Goal: Task Accomplishment & Management: Complete application form

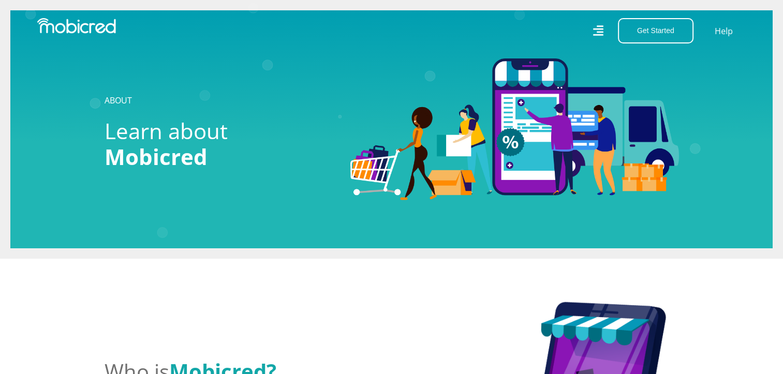
click at [606, 31] on div "Get Started Open an Account Account Holder Login Help" at bounding box center [573, 30] width 362 height 25
click at [602, 32] on icon at bounding box center [598, 30] width 10 height 10
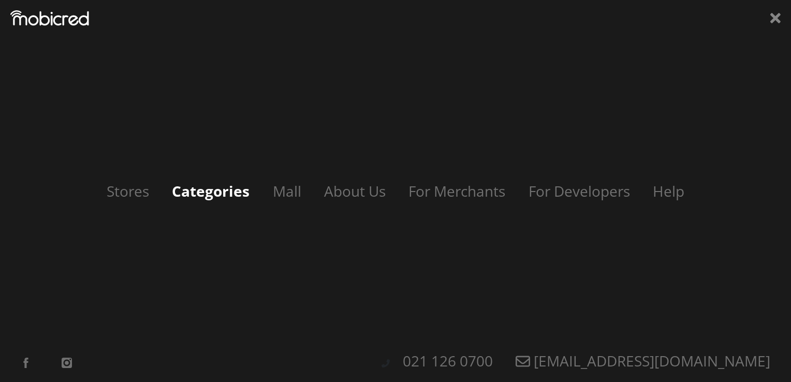
click at [169, 189] on link "Categories" at bounding box center [211, 191] width 98 height 20
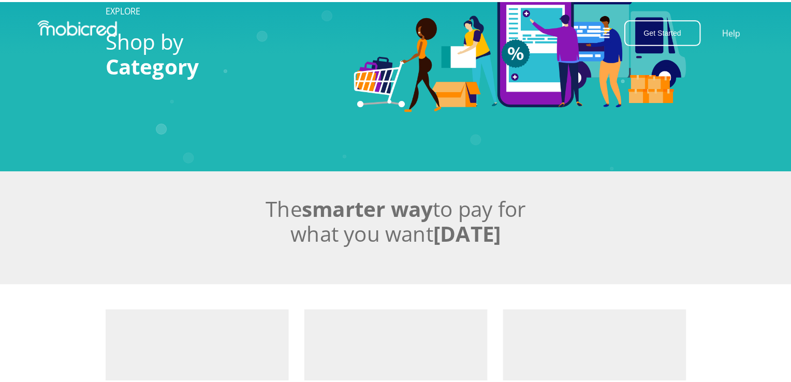
scroll to position [12, 0]
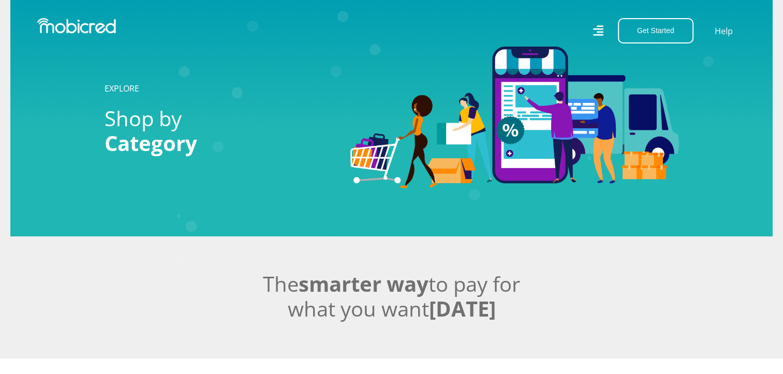
click at [598, 34] on icon at bounding box center [598, 31] width 11 height 16
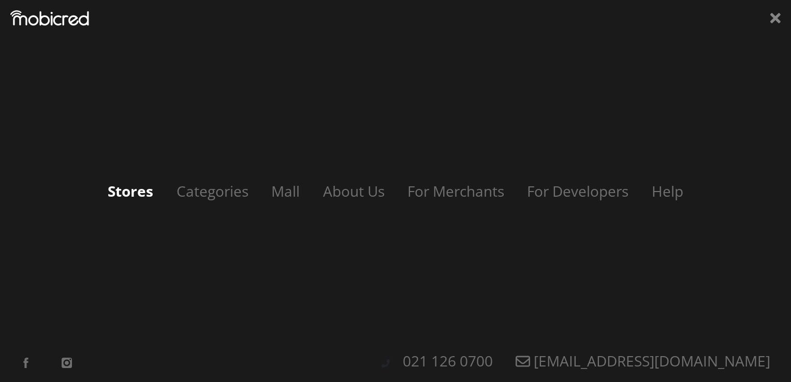
click at [138, 198] on link "Stores" at bounding box center [130, 191] width 66 height 20
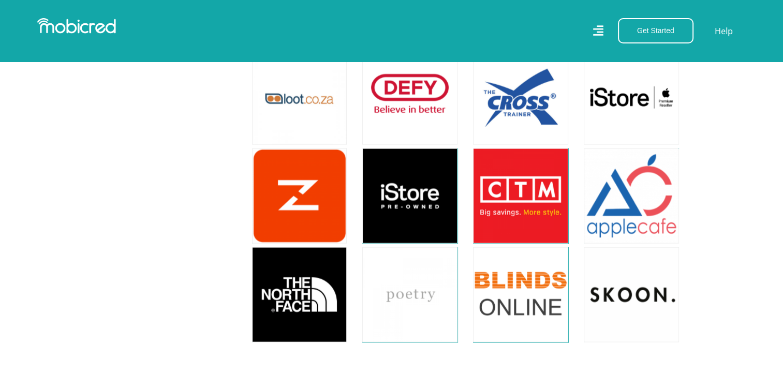
scroll to position [2190, 0]
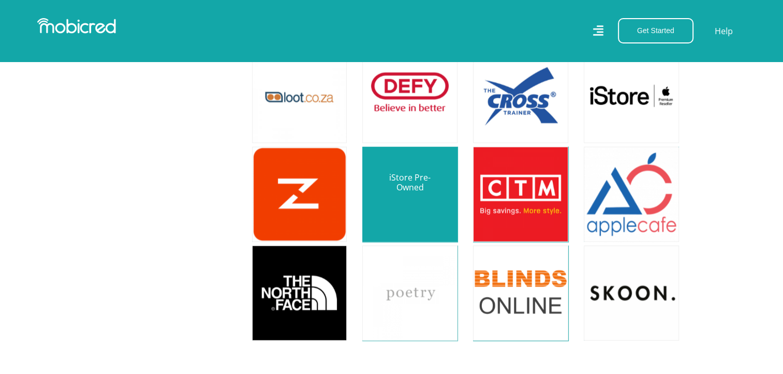
click at [406, 181] on link at bounding box center [410, 195] width 112 height 112
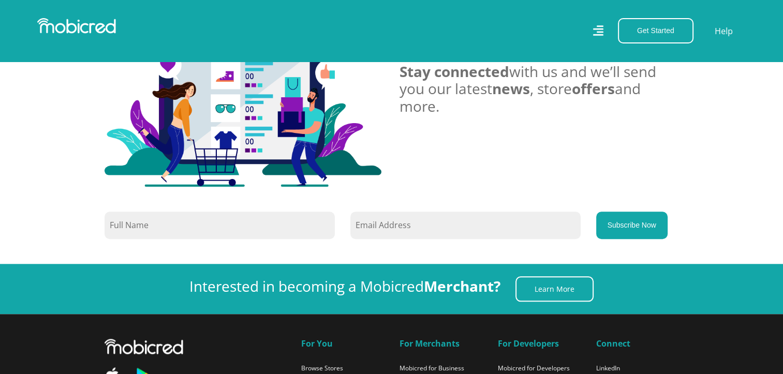
scroll to position [956, 0]
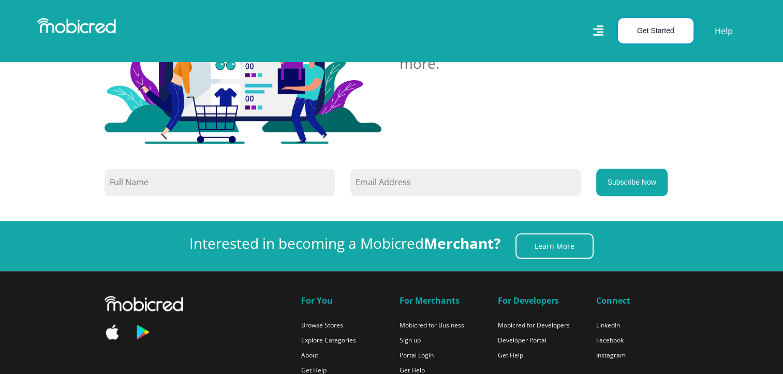
click at [652, 37] on button "Get Started" at bounding box center [656, 30] width 76 height 25
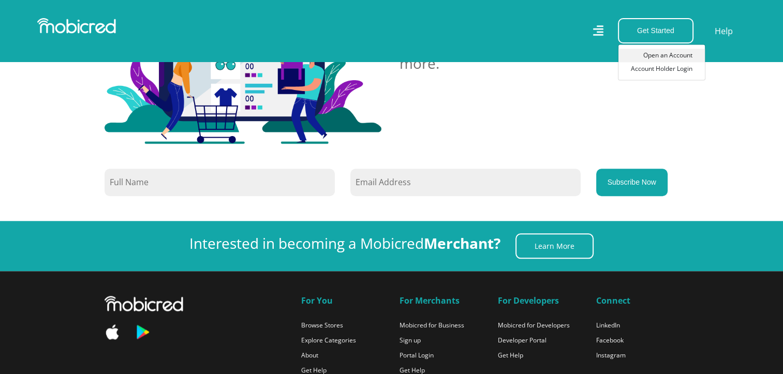
click at [660, 54] on link "Open an Account" at bounding box center [662, 55] width 86 height 13
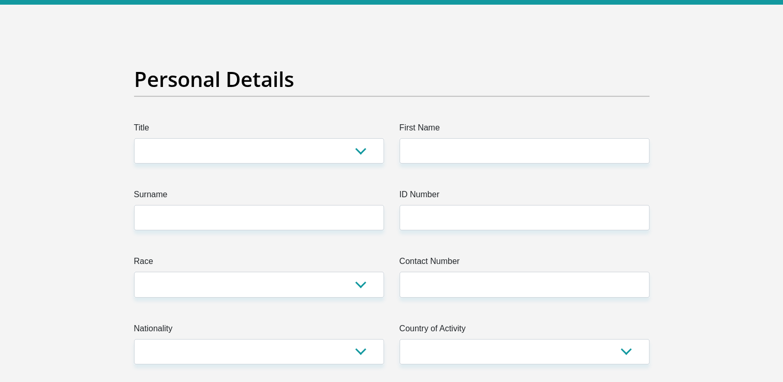
scroll to position [41, 0]
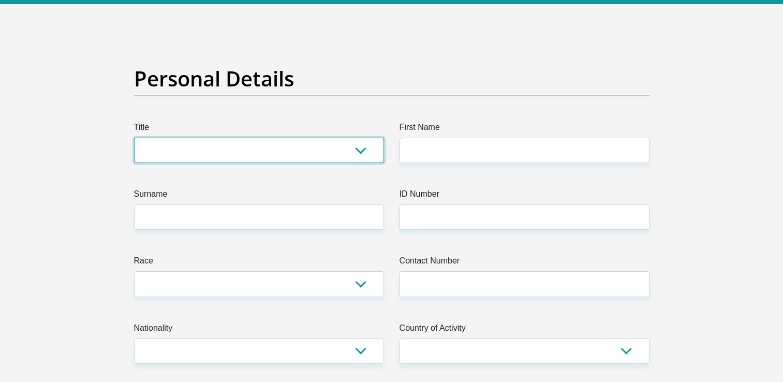
click at [287, 152] on select "Mr Ms Mrs Dr [PERSON_NAME]" at bounding box center [259, 150] width 250 height 25
select select "Ms"
click at [134, 138] on select "Mr Ms Mrs Dr [PERSON_NAME]" at bounding box center [259, 150] width 250 height 25
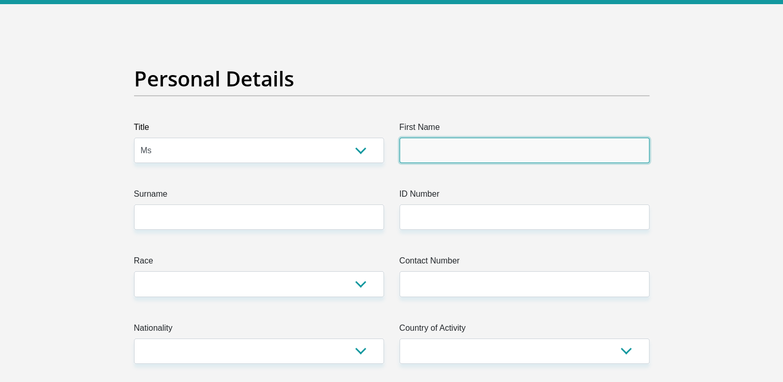
click at [445, 144] on input "First Name" at bounding box center [525, 150] width 250 height 25
type input "[PERSON_NAME]"
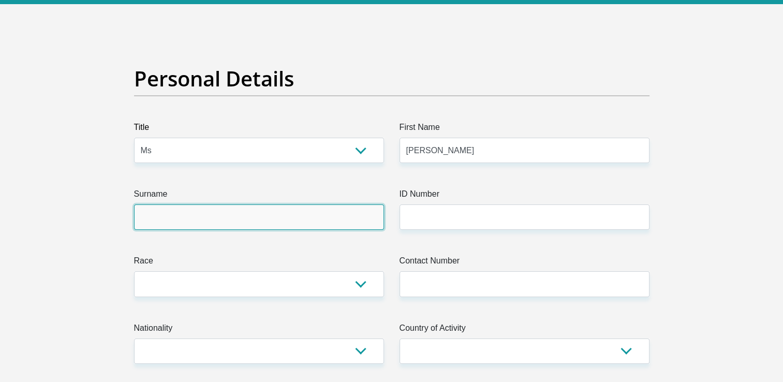
type input "Simelane"
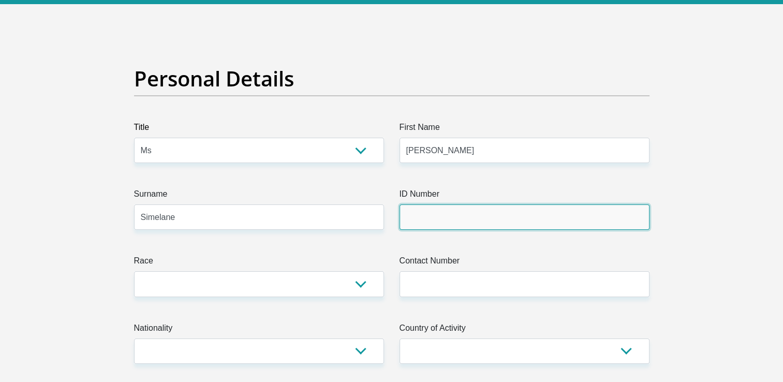
type input "Science Student Council"
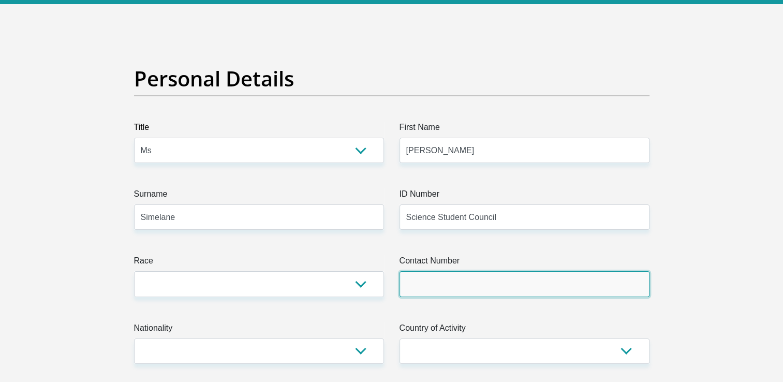
type input "0712809643"
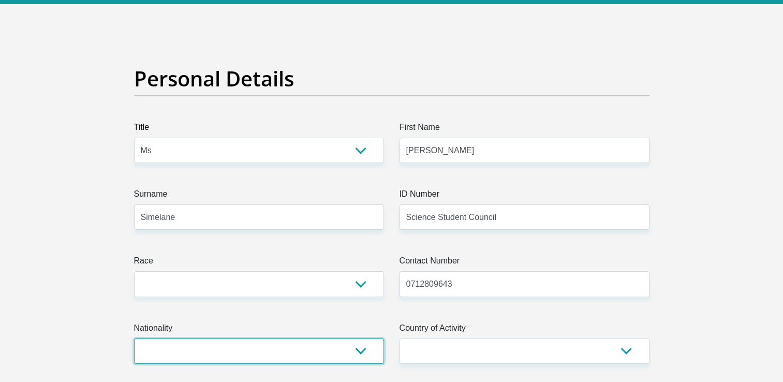
select select "ZAF"
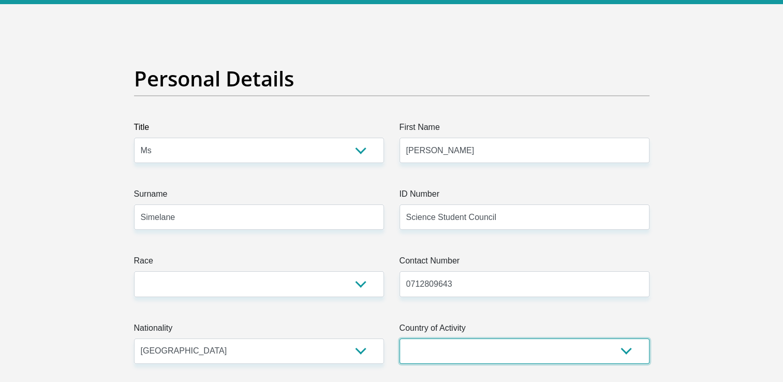
select select "ZAF"
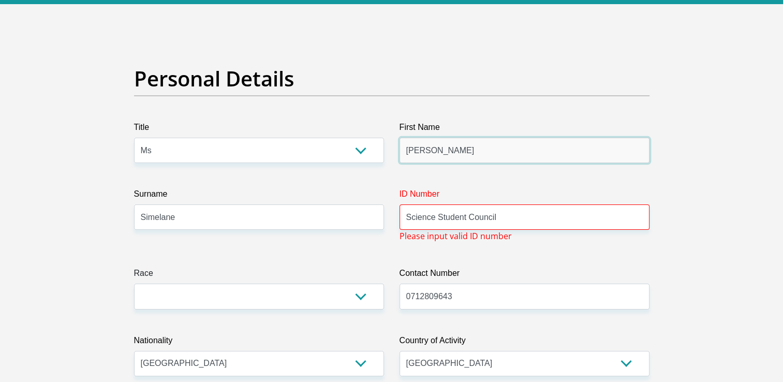
type input "[PERSON_NAME]"
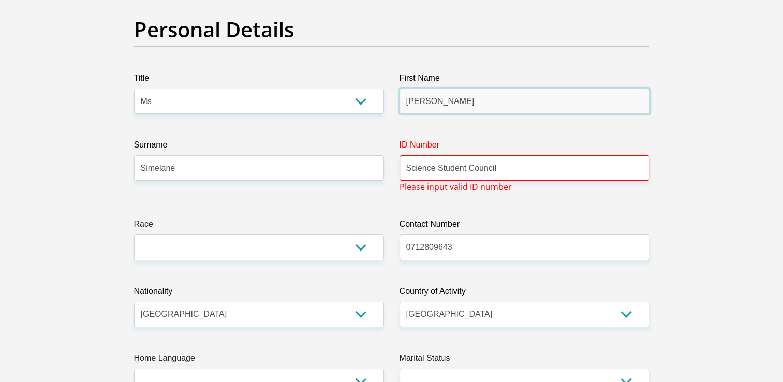
scroll to position [95, 0]
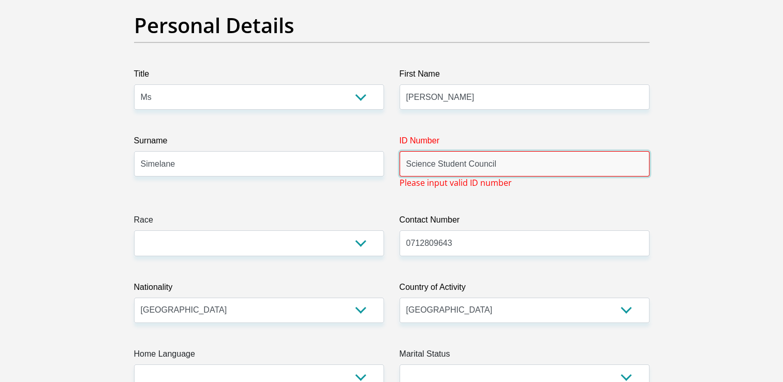
click at [509, 161] on input "Science Student Council" at bounding box center [525, 163] width 250 height 25
type input "0604060826087"
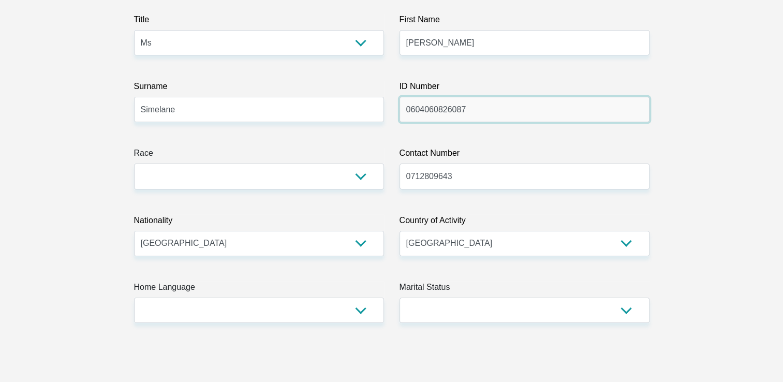
scroll to position [157, 0]
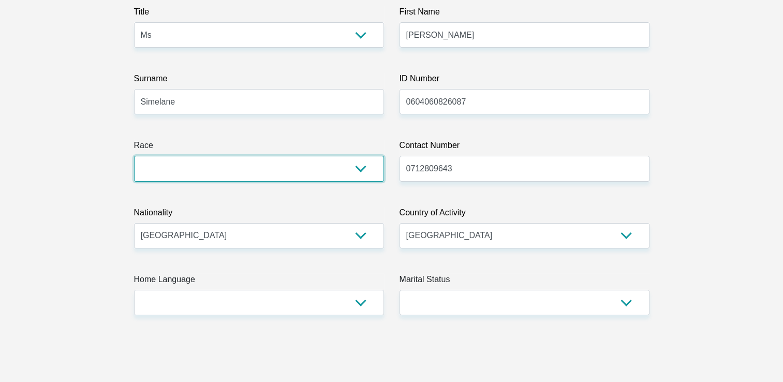
click at [235, 172] on select "Black Coloured Indian White Other" at bounding box center [259, 168] width 250 height 25
select select "1"
click at [134, 156] on select "Black Coloured Indian White Other" at bounding box center [259, 168] width 250 height 25
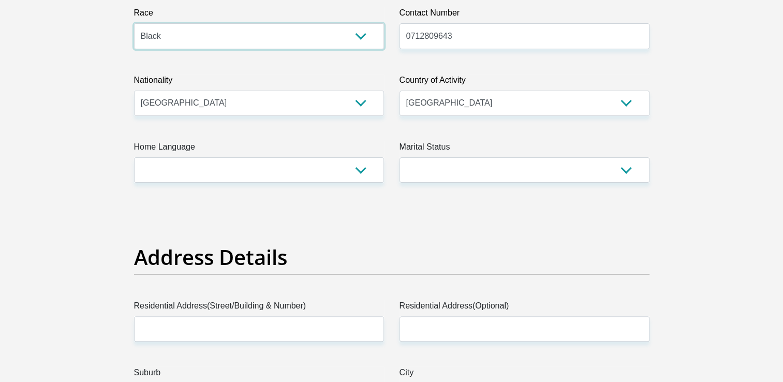
scroll to position [290, 0]
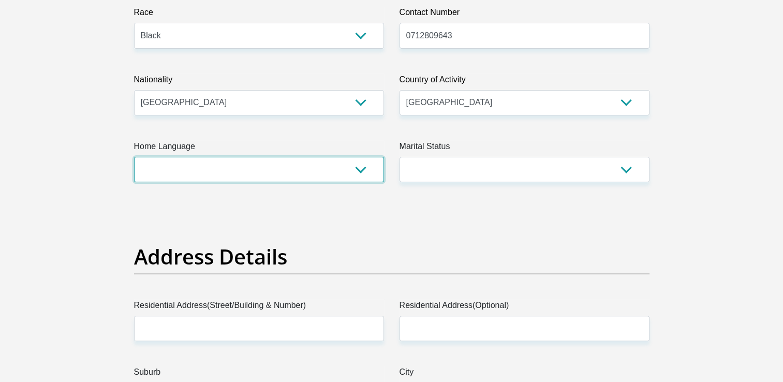
click at [354, 173] on select "Afrikaans English Sepedi South Ndebele Southern Sotho Swati Tsonga Tswana Venda…" at bounding box center [259, 169] width 250 height 25
select select "[DATE]"
click at [134, 157] on select "Afrikaans English Sepedi South Ndebele Southern Sotho Swati Tsonga Tswana Venda…" at bounding box center [259, 169] width 250 height 25
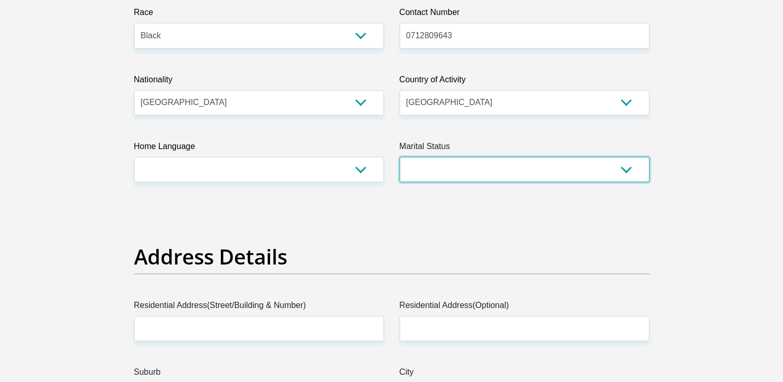
click at [507, 164] on select "Married ANC Single Divorced Widowed Married COP or Customary Law" at bounding box center [525, 169] width 250 height 25
select select "2"
click at [400, 157] on select "Married ANC Single Divorced Widowed Married COP or Customary Law" at bounding box center [525, 169] width 250 height 25
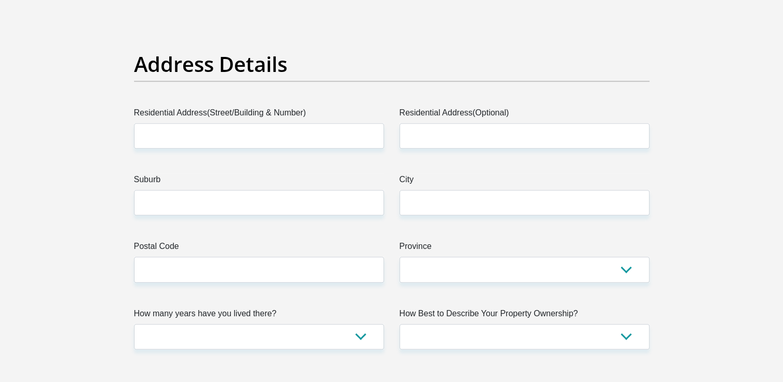
scroll to position [484, 0]
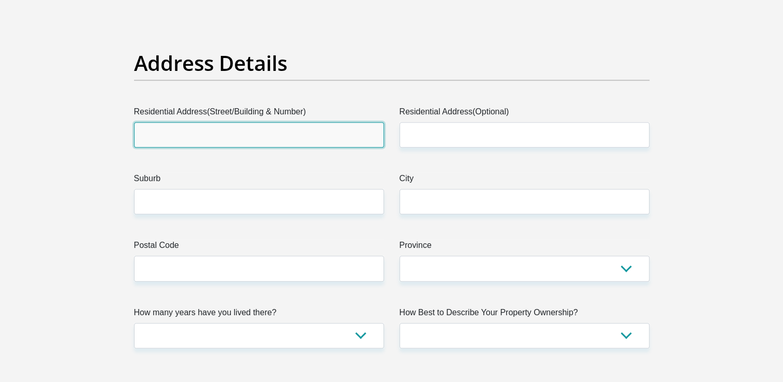
click at [280, 140] on input "Residential Address(Street/Building & Number)" at bounding box center [259, 134] width 250 height 25
type input "[PERSON_NAME][GEOGRAPHIC_DATA][PERSON_NAME]"
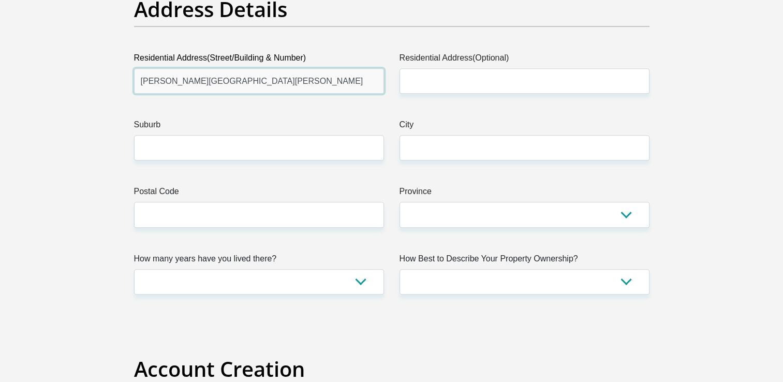
scroll to position [538, 0]
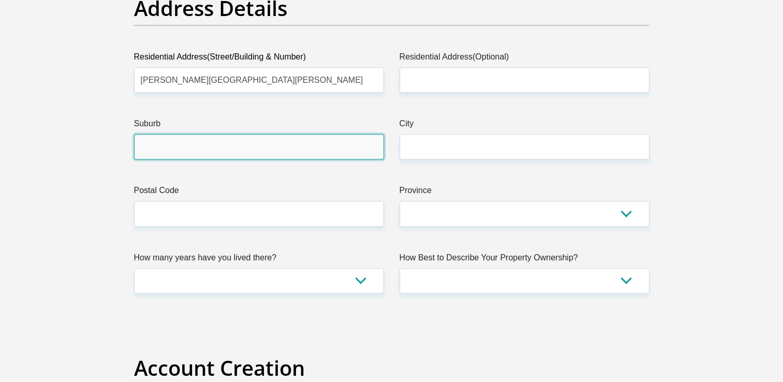
click at [277, 152] on input "Suburb" at bounding box center [259, 146] width 250 height 25
type input "[GEOGRAPHIC_DATA]"
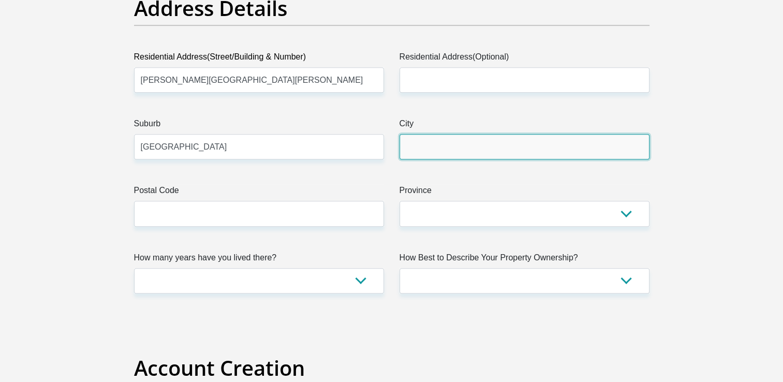
type input "[GEOGRAPHIC_DATA]"
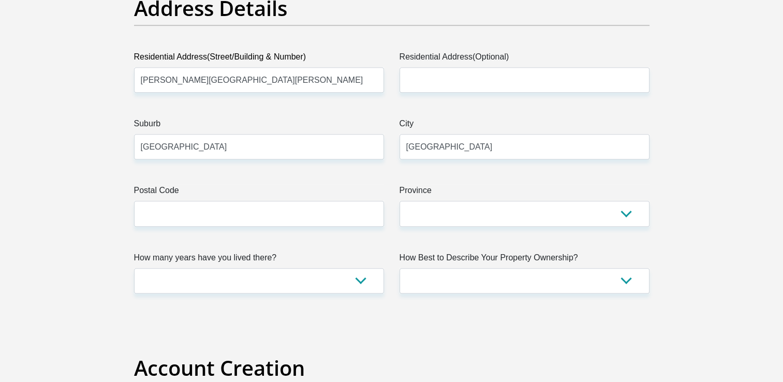
type input "[EMAIL_ADDRESS][DOMAIN_NAME]"
type input "C"
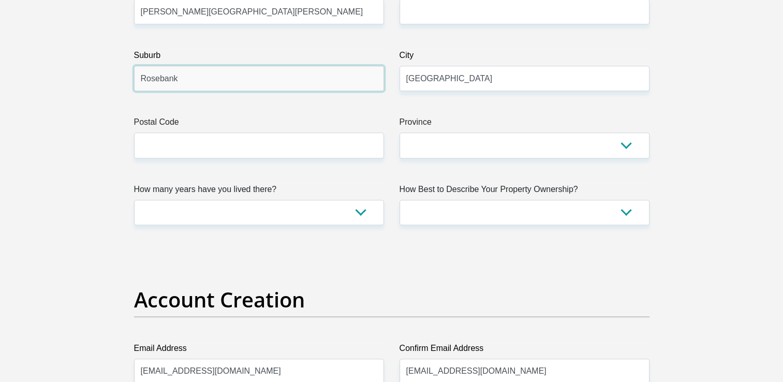
scroll to position [613, 0]
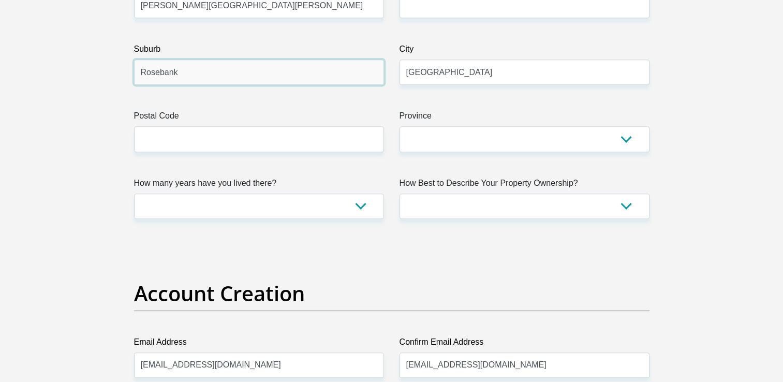
type input "Rosebank"
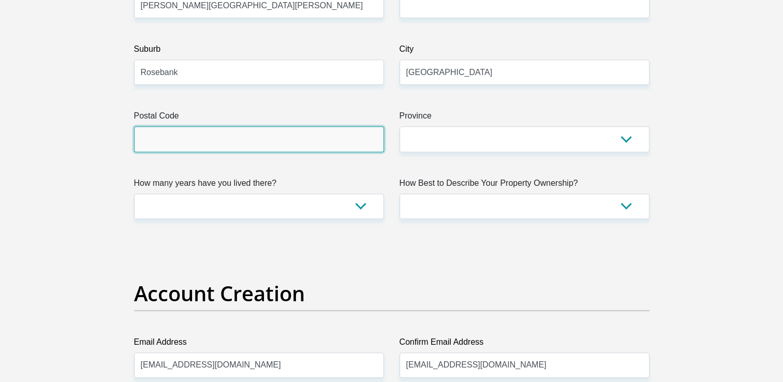
click at [265, 136] on input "Postal Code" at bounding box center [259, 138] width 250 height 25
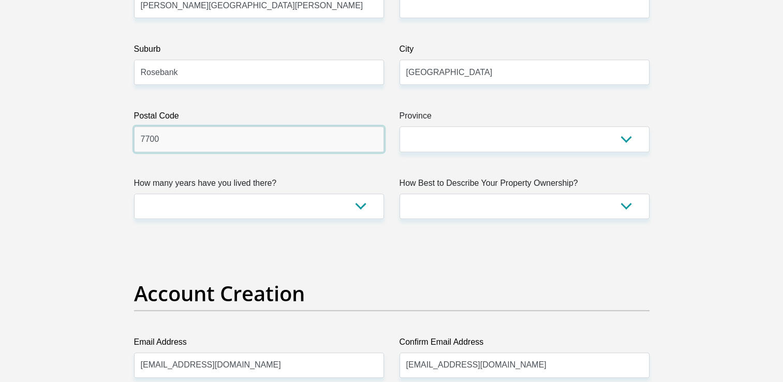
type input "7700"
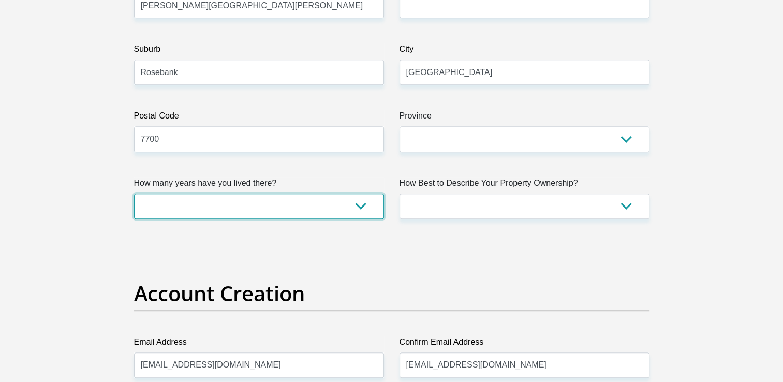
click at [288, 198] on select "less than 1 year 1-3 years 3-5 years 5+ years" at bounding box center [259, 206] width 250 height 25
select select "2"
click at [134, 194] on select "less than 1 year 1-3 years 3-5 years 5+ years" at bounding box center [259, 206] width 250 height 25
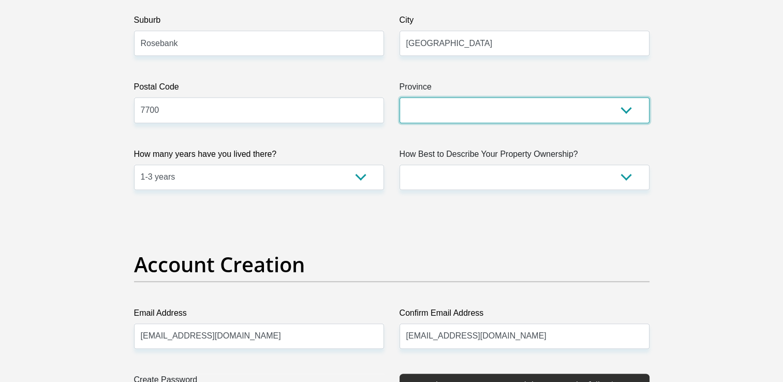
click at [455, 110] on select "Eastern Cape Free State [GEOGRAPHIC_DATA] [GEOGRAPHIC_DATA][DATE] [GEOGRAPHIC_D…" at bounding box center [525, 109] width 250 height 25
select select "Western Cape"
click at [400, 97] on select "Eastern Cape Free State [GEOGRAPHIC_DATA] [GEOGRAPHIC_DATA][DATE] [GEOGRAPHIC_D…" at bounding box center [525, 109] width 250 height 25
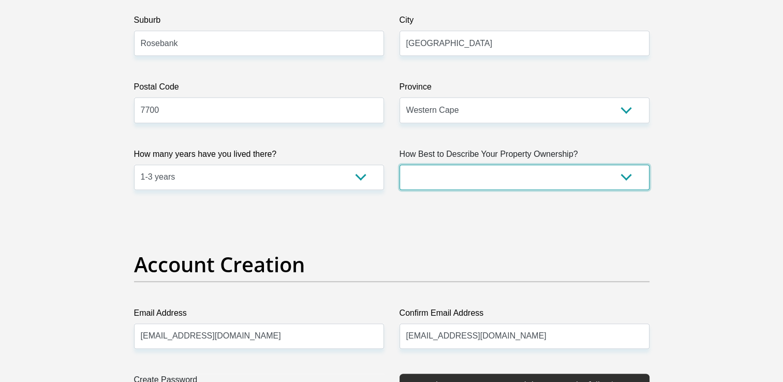
click at [513, 168] on select "Owned Rented Family Owned Company Dwelling" at bounding box center [525, 177] width 250 height 25
select select "Rented"
click at [400, 165] on select "Owned Rented Family Owned Company Dwelling" at bounding box center [525, 177] width 250 height 25
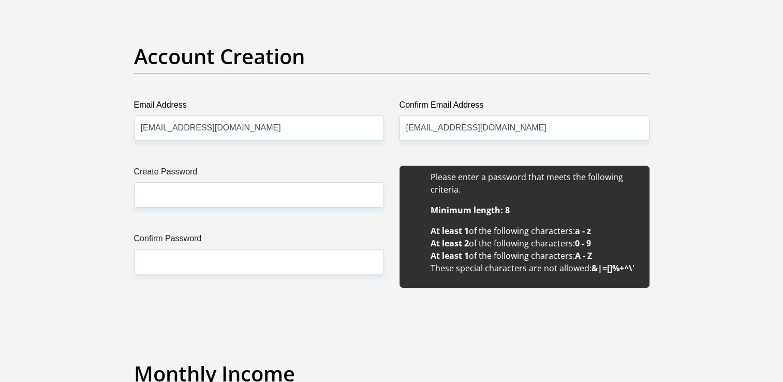
scroll to position [851, 0]
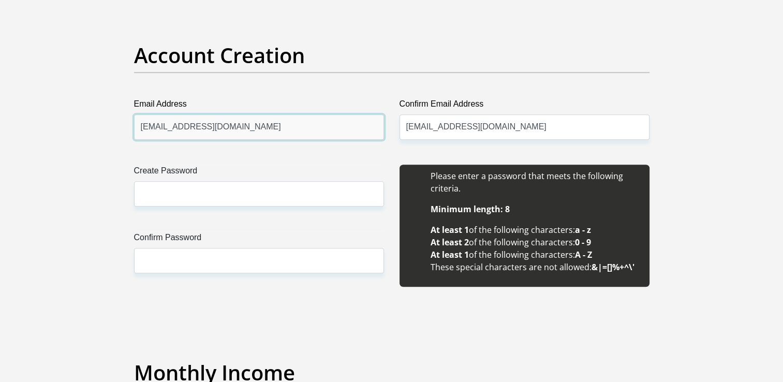
click at [259, 129] on input "[EMAIL_ADDRESS][DOMAIN_NAME]" at bounding box center [259, 126] width 250 height 25
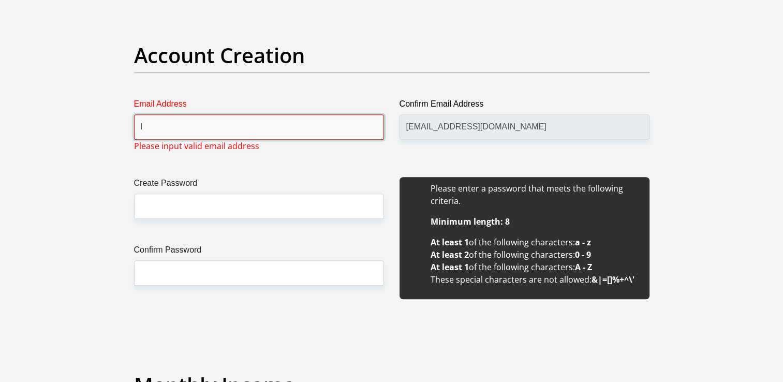
type input "[EMAIL_ADDRESS][DOMAIN_NAME]"
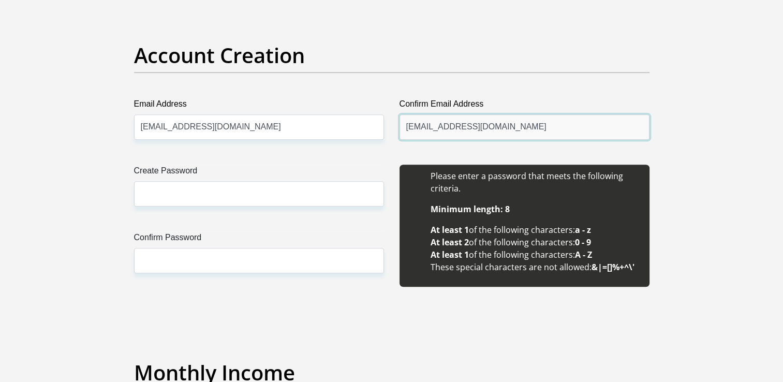
click at [516, 121] on input "[EMAIL_ADDRESS][DOMAIN_NAME]" at bounding box center [525, 126] width 250 height 25
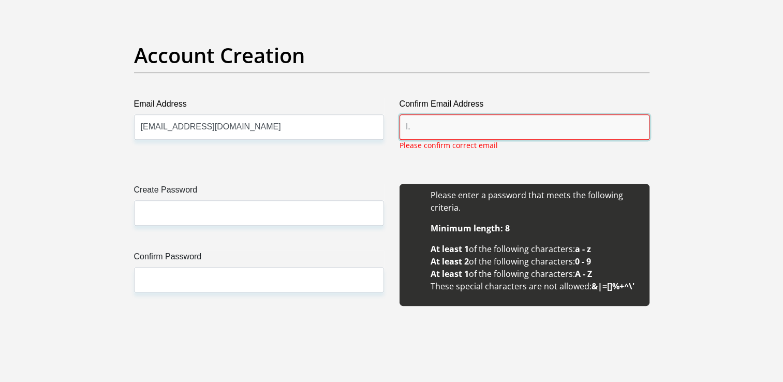
type input "[EMAIL_ADDRESS][DOMAIN_NAME]"
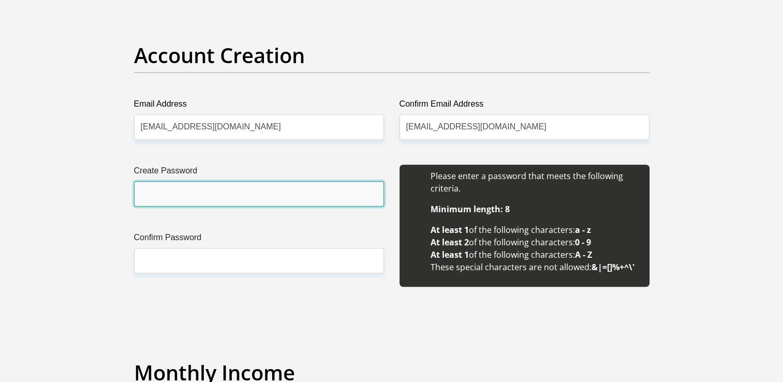
click at [157, 195] on input "Create Password" at bounding box center [259, 193] width 250 height 25
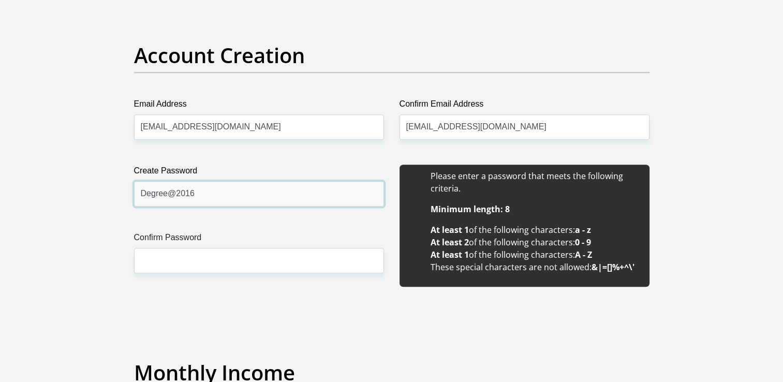
type input "Degree@2016"
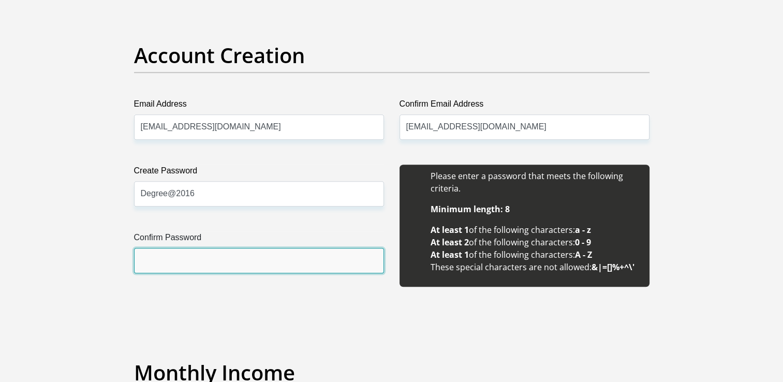
click at [256, 258] on input "Confirm Password" at bounding box center [259, 260] width 250 height 25
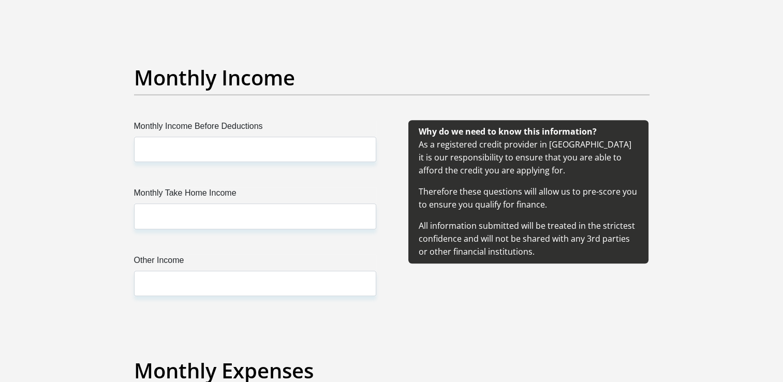
scroll to position [1147, 0]
type input "Degree@2016"
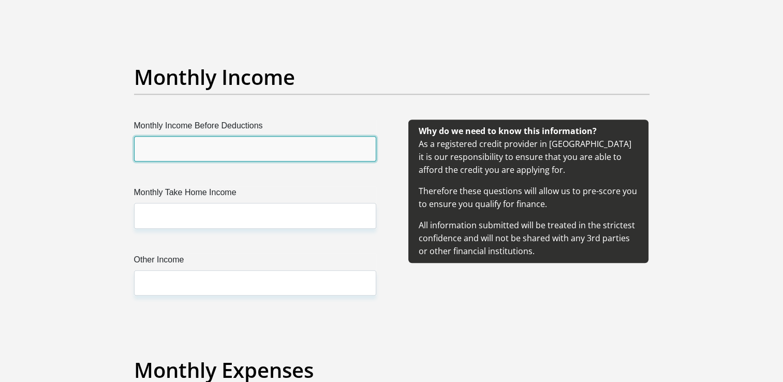
click at [283, 151] on input "Monthly Income Before Deductions" at bounding box center [255, 148] width 242 height 25
type input "6"
type input "4000"
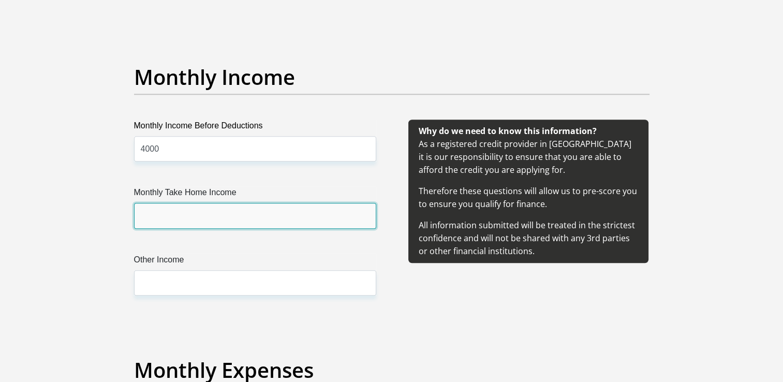
click at [262, 209] on input "Monthly Take Home Income" at bounding box center [255, 215] width 242 height 25
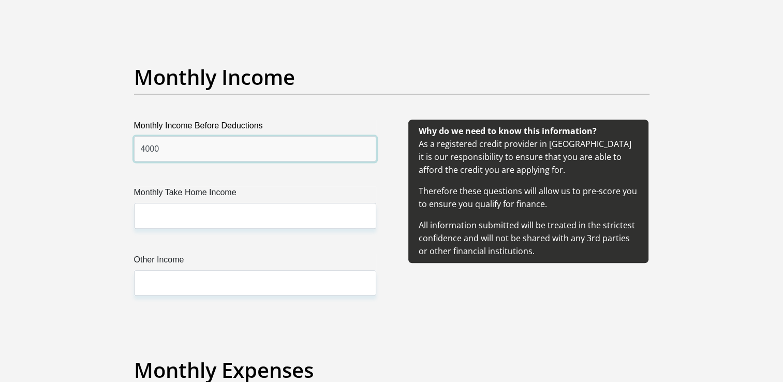
click at [182, 140] on input "4000" at bounding box center [255, 148] width 242 height 25
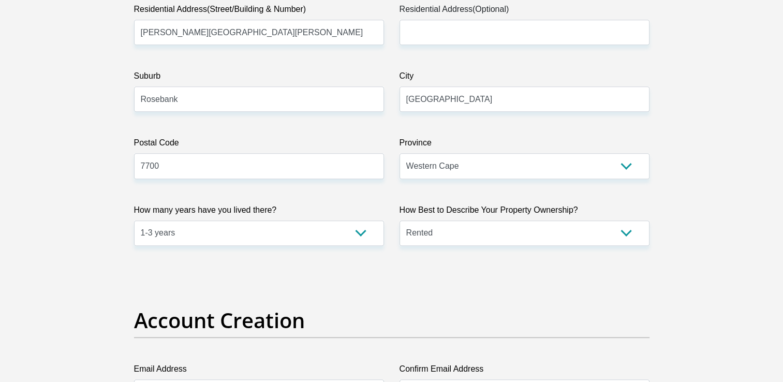
scroll to position [536, 0]
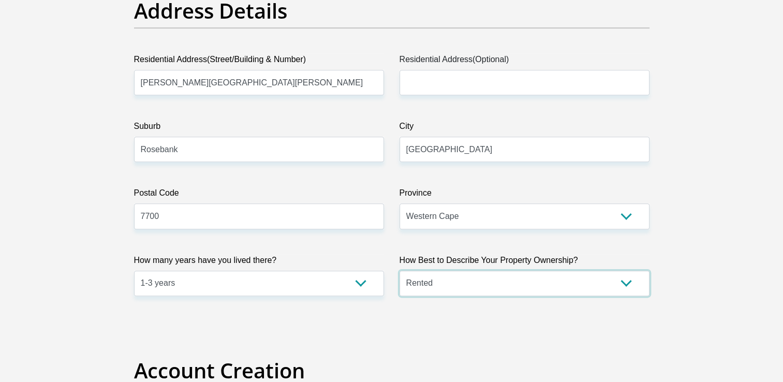
click at [494, 281] on select "Owned Rented Family Owned Company Dwelling" at bounding box center [525, 283] width 250 height 25
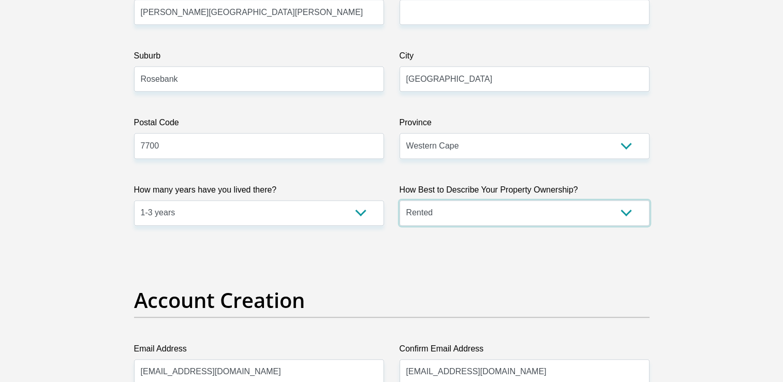
scroll to position [630, 0]
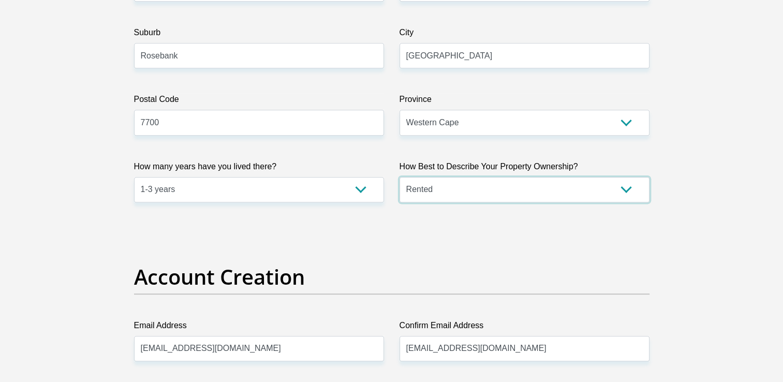
click at [486, 194] on select "Owned Rented Family Owned Company Dwelling" at bounding box center [525, 189] width 250 height 25
select select "parents"
click at [400, 177] on select "Owned Rented Family Owned Company Dwelling" at bounding box center [525, 189] width 250 height 25
click at [488, 187] on select "Owned Rented Family Owned Company Dwelling" at bounding box center [525, 189] width 250 height 25
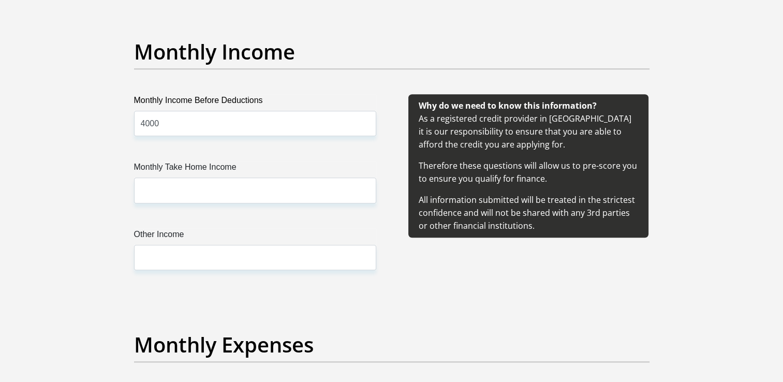
scroll to position [1169, 0]
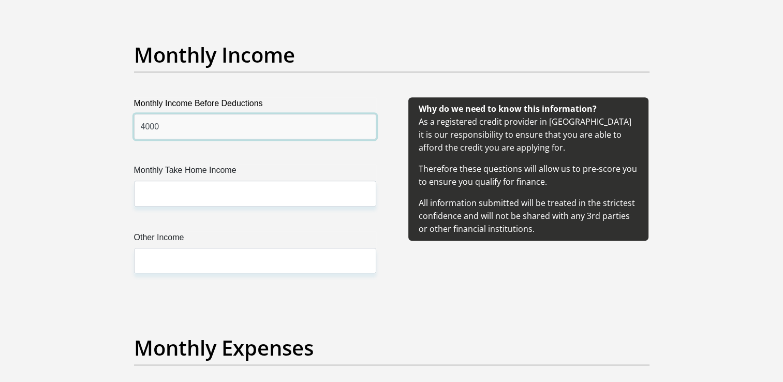
click at [223, 127] on input "4000" at bounding box center [255, 126] width 242 height 25
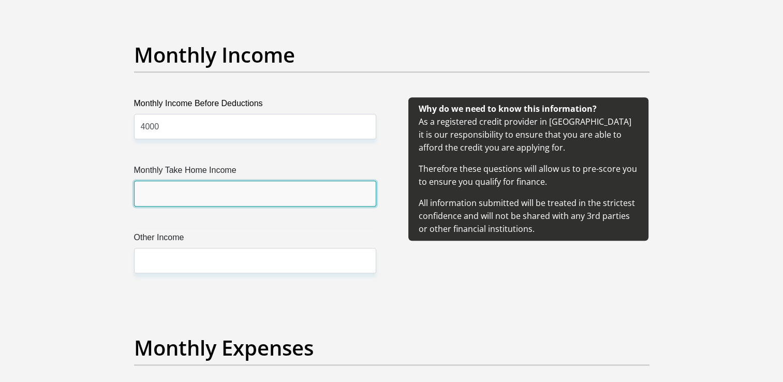
click at [163, 194] on input "Monthly Take Home Income" at bounding box center [255, 193] width 242 height 25
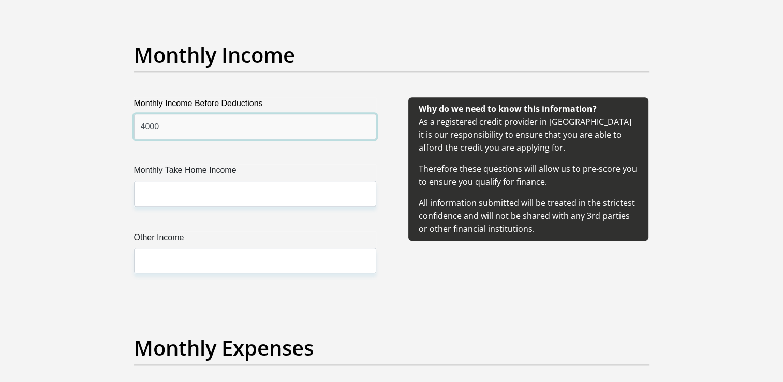
click at [144, 126] on input "4000" at bounding box center [255, 126] width 242 height 25
type input "5000"
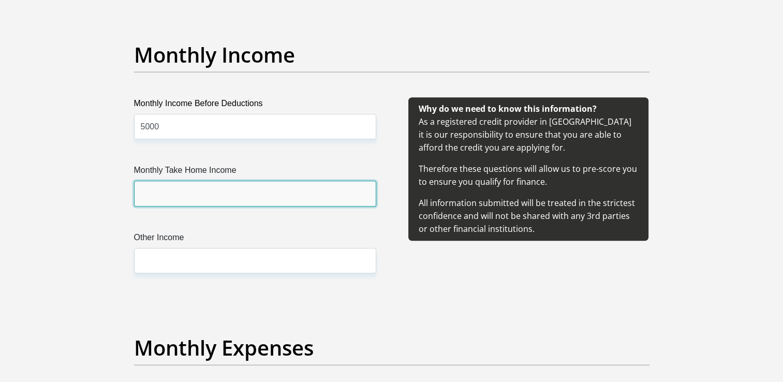
click at [166, 184] on input "Monthly Take Home Income" at bounding box center [255, 193] width 242 height 25
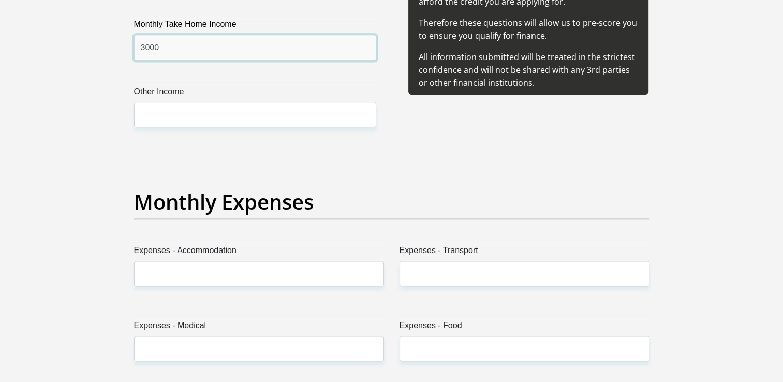
scroll to position [1317, 0]
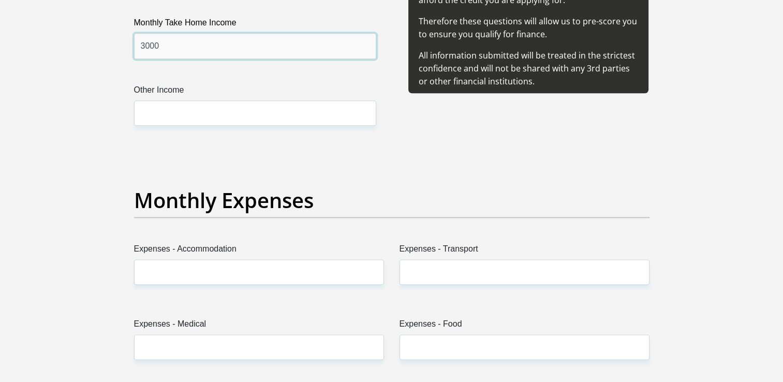
type input "3000"
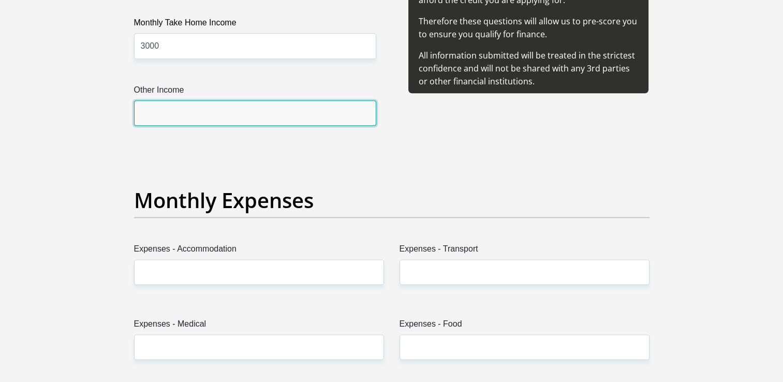
click at [176, 105] on input "Other Income" at bounding box center [255, 112] width 242 height 25
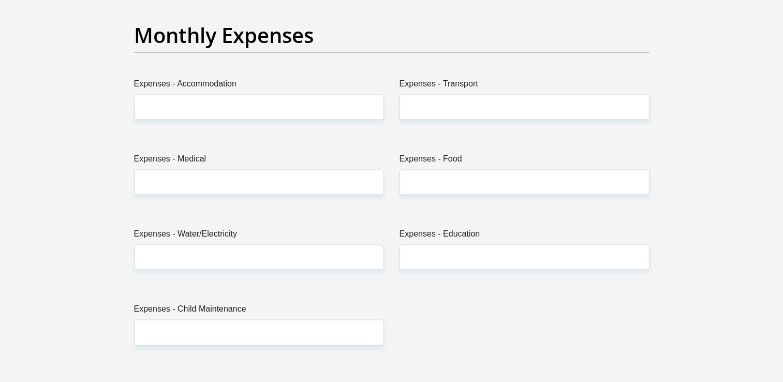
scroll to position [1502, 0]
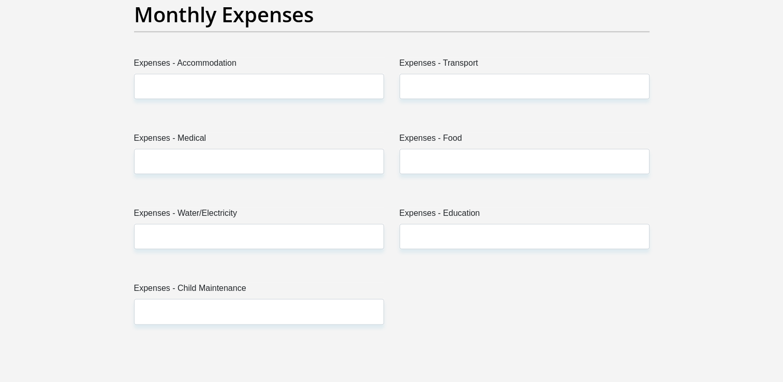
type input "1500"
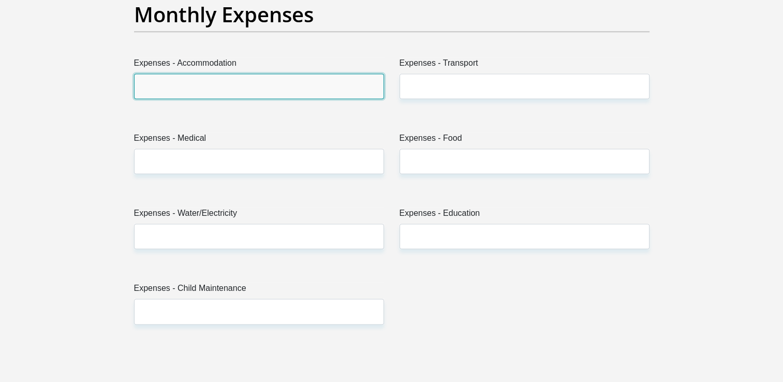
click at [197, 75] on input "Expenses - Accommodation" at bounding box center [259, 86] width 250 height 25
type input "0"
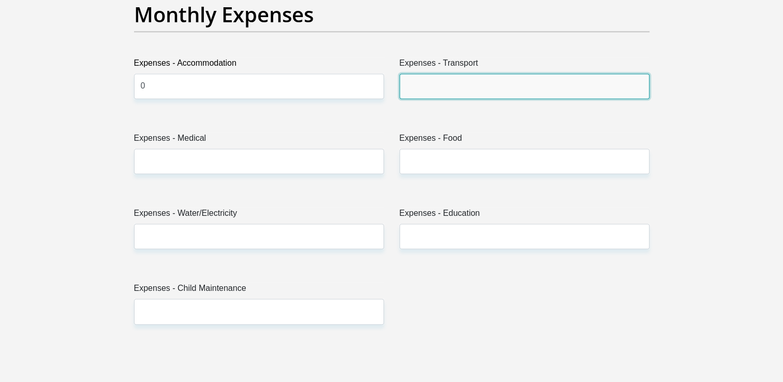
click at [472, 86] on input "Expenses - Transport" at bounding box center [525, 86] width 250 height 25
type input "0"
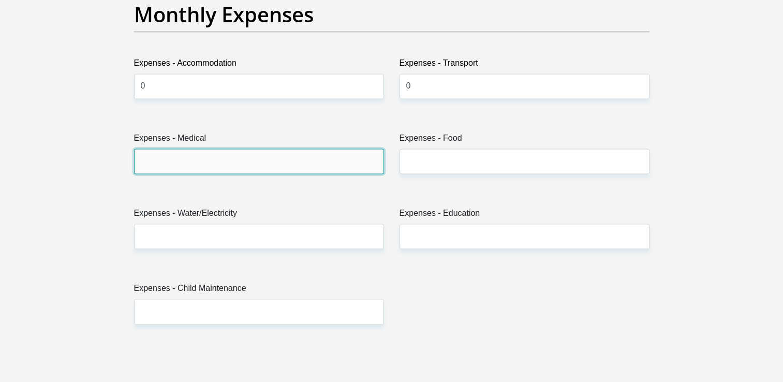
click at [325, 150] on input "Expenses - Medical" at bounding box center [259, 161] width 250 height 25
type input "0"
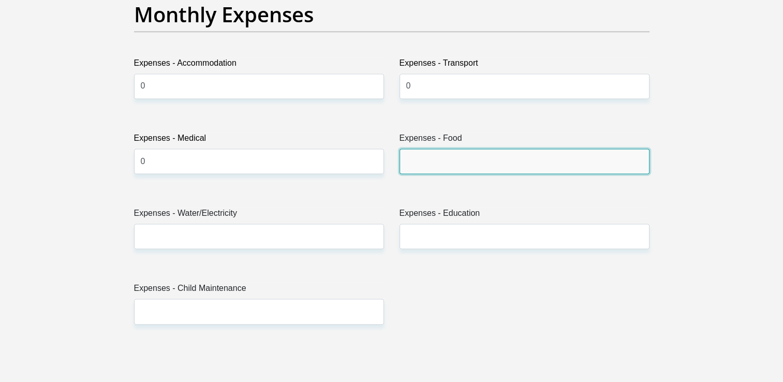
click at [432, 156] on input "Expenses - Food" at bounding box center [525, 161] width 250 height 25
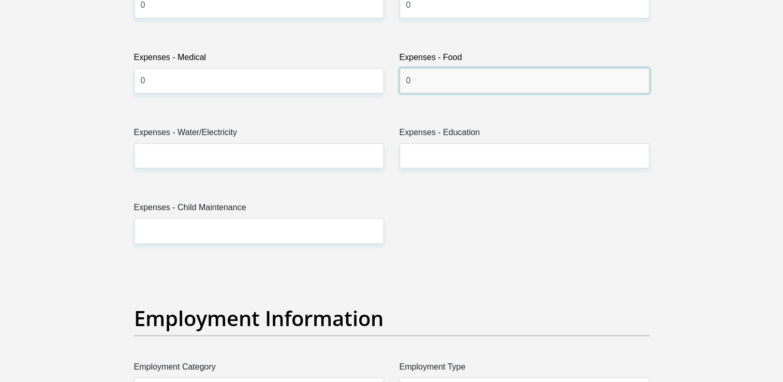
scroll to position [1584, 0]
type input "0"
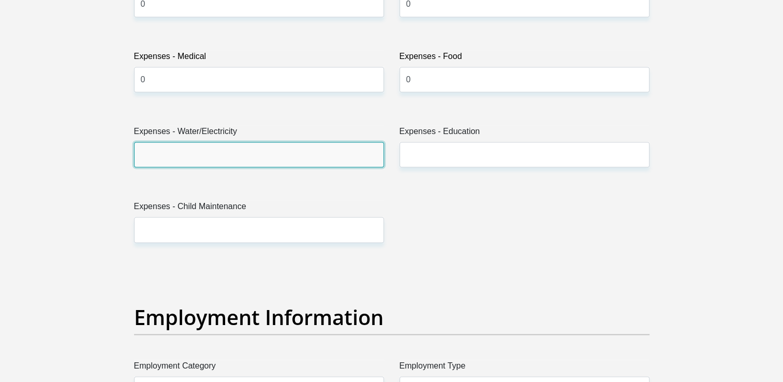
click at [294, 153] on input "Expenses - Water/Electricity" at bounding box center [259, 154] width 250 height 25
type input "0"
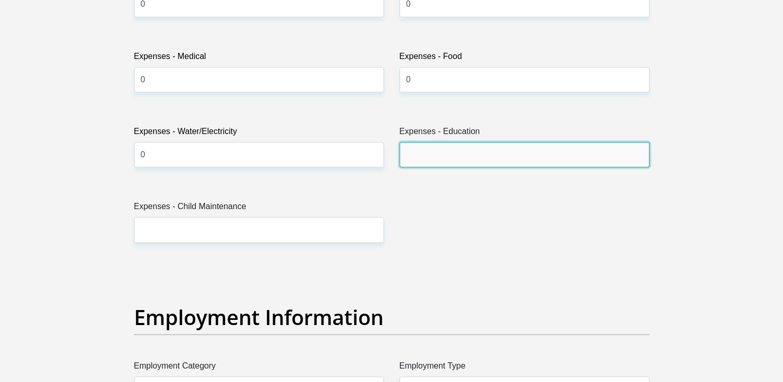
click at [435, 150] on input "Expenses - Education" at bounding box center [525, 154] width 250 height 25
type input "0"
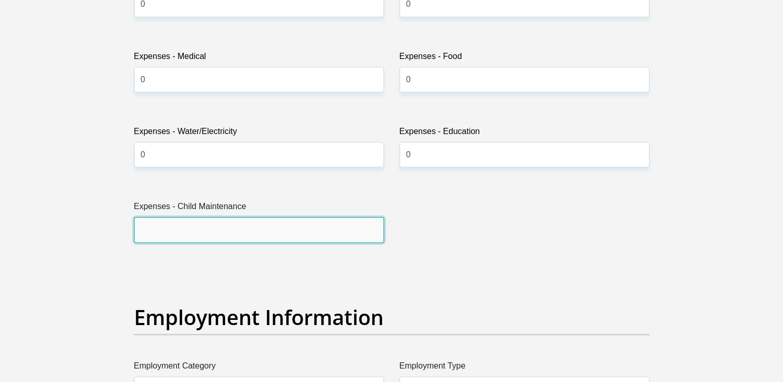
click at [356, 223] on input "Expenses - Child Maintenance" at bounding box center [259, 229] width 250 height 25
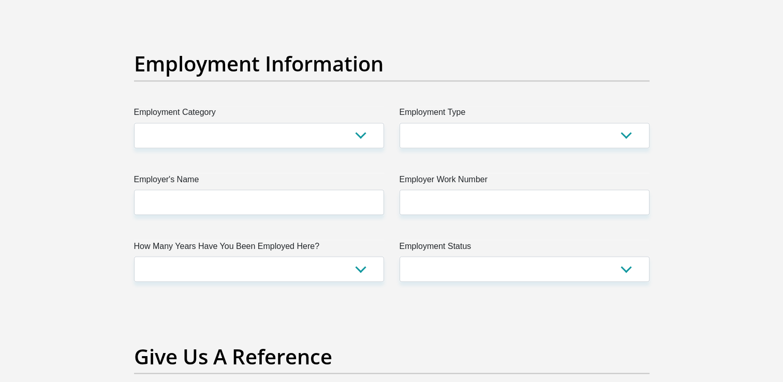
scroll to position [1832, 0]
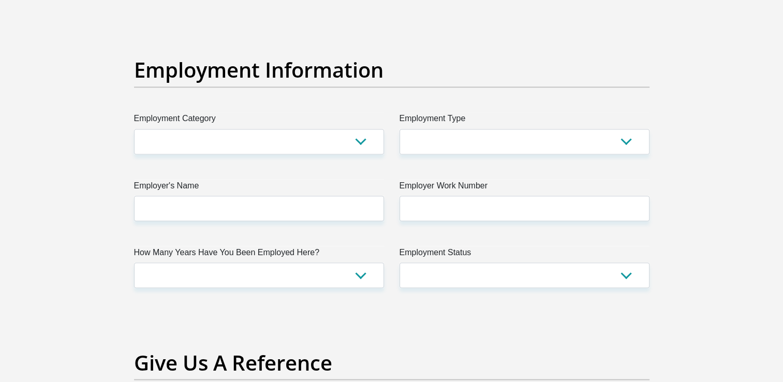
type input "0"
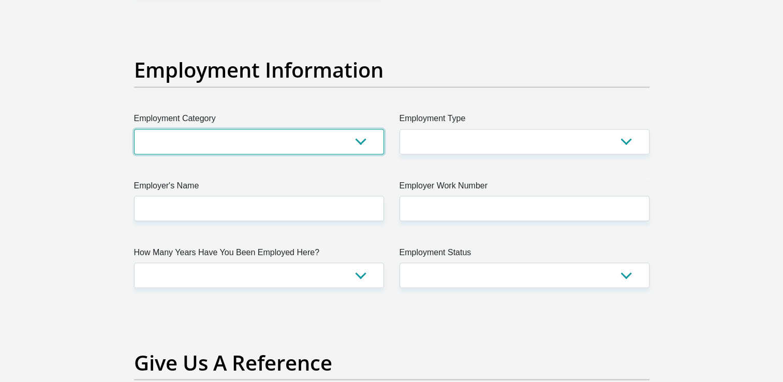
click at [364, 147] on select "AGRICULTURE ALCOHOL & TOBACCO CONSTRUCTION MATERIALS METALLURGY EQUIPMENT FOR R…" at bounding box center [259, 141] width 250 height 25
select select "75"
click at [134, 129] on select "AGRICULTURE ALCOHOL & TOBACCO CONSTRUCTION MATERIALS METALLURGY EQUIPMENT FOR R…" at bounding box center [259, 141] width 250 height 25
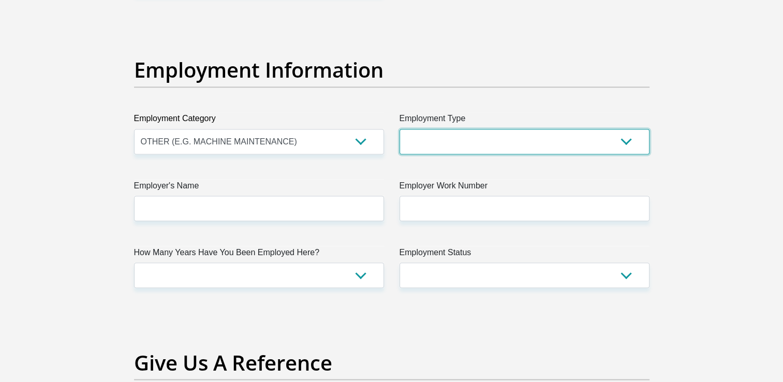
click at [447, 135] on select "College/Lecturer Craft Seller Creative Driver Executive Farmer Forces - Non Com…" at bounding box center [525, 141] width 250 height 25
select select "Student"
click at [400, 129] on select "College/Lecturer Craft Seller Creative Driver Executive Farmer Forces - Non Com…" at bounding box center [525, 141] width 250 height 25
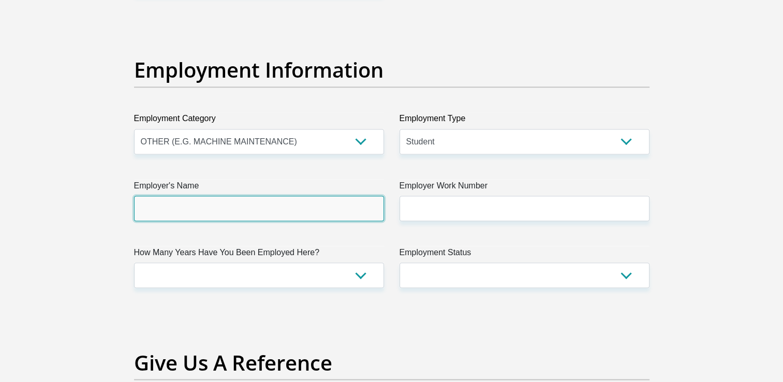
click at [309, 210] on input "Employer's Name" at bounding box center [259, 208] width 250 height 25
type input "UniversityOfCapeTown"
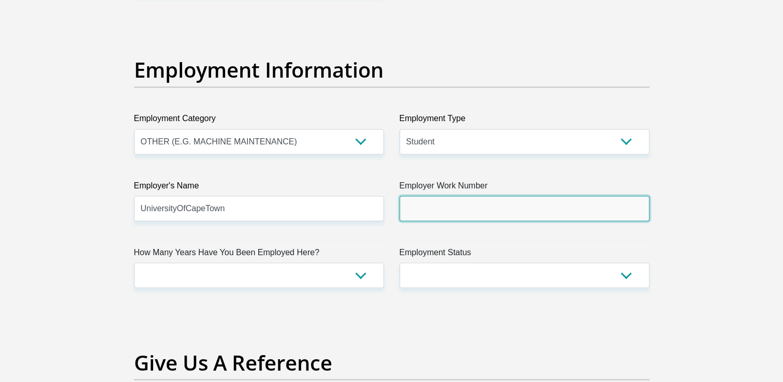
click at [430, 216] on input "Employer Work Number" at bounding box center [525, 208] width 250 height 25
paste input "[PHONE_NUMBER]"
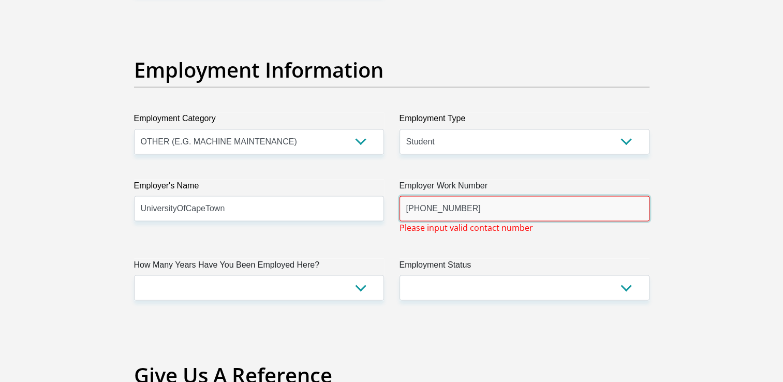
scroll to position [1818, 0]
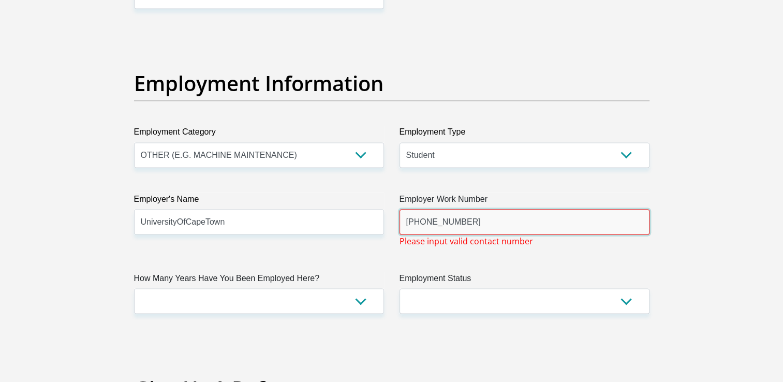
click at [420, 222] on input "[PHONE_NUMBER]" at bounding box center [525, 221] width 250 height 25
type input "021 650 4500"
click at [668, 195] on div "Personal Details Title Mr Ms Mrs Dr [PERSON_NAME] First Name [PERSON_NAME] Surn…" at bounding box center [392, 38] width 590 height 3547
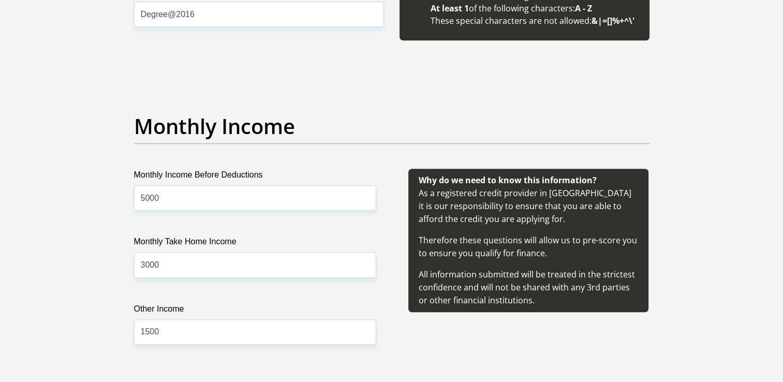
scroll to position [1098, 0]
click at [284, 193] on input "5000" at bounding box center [255, 197] width 242 height 25
type input "5"
type input "3000"
click at [240, 258] on input "3000" at bounding box center [255, 264] width 242 height 25
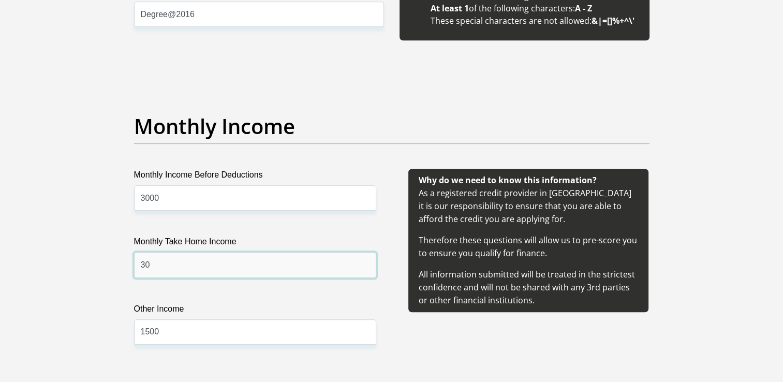
type input "3"
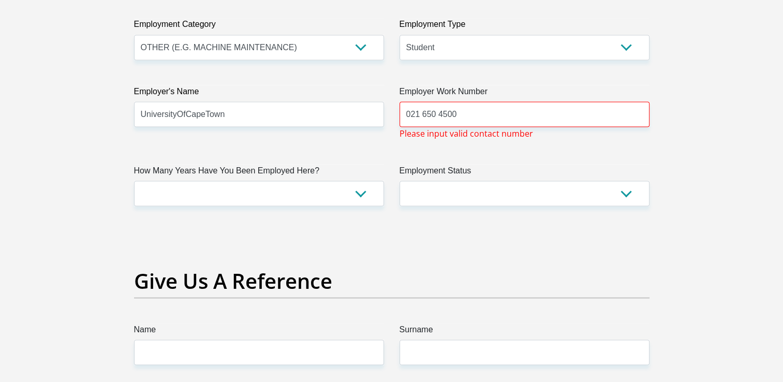
scroll to position [1925, 0]
type input "2000"
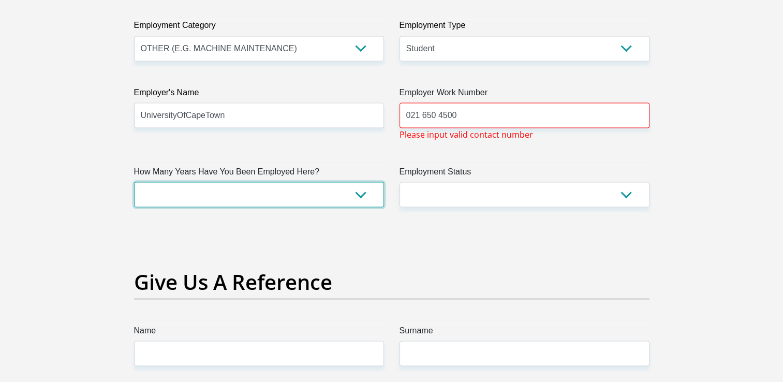
click at [348, 199] on select "less than 1 year 1-3 years 3-5 years 5+ years" at bounding box center [259, 194] width 250 height 25
select select "24"
click at [134, 182] on select "less than 1 year 1-3 years 3-5 years 5+ years" at bounding box center [259, 194] width 250 height 25
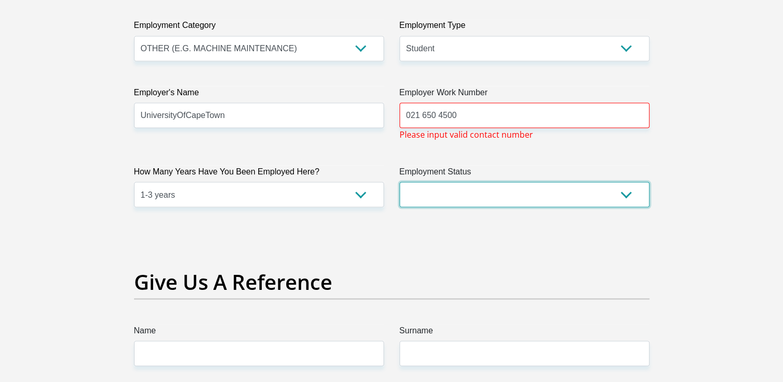
click at [487, 187] on select "Permanent/Full-time Part-time/Casual [DEMOGRAPHIC_DATA] Worker Self-Employed Ho…" at bounding box center [525, 194] width 250 height 25
select select "7"
click at [400, 182] on select "Permanent/Full-time Part-time/Casual [DEMOGRAPHIC_DATA] Worker Self-Employed Ho…" at bounding box center [525, 194] width 250 height 25
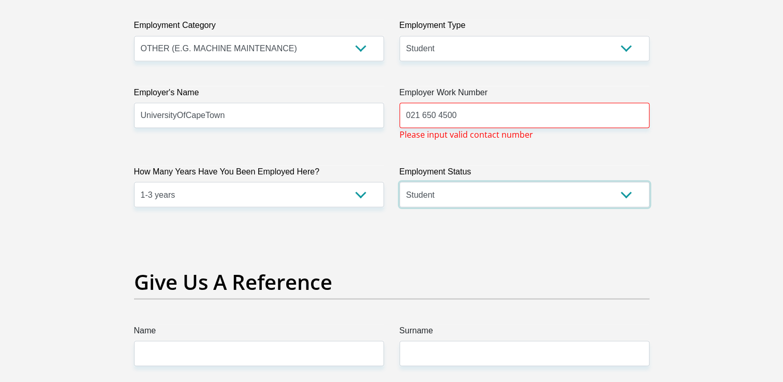
scroll to position [1924, 0]
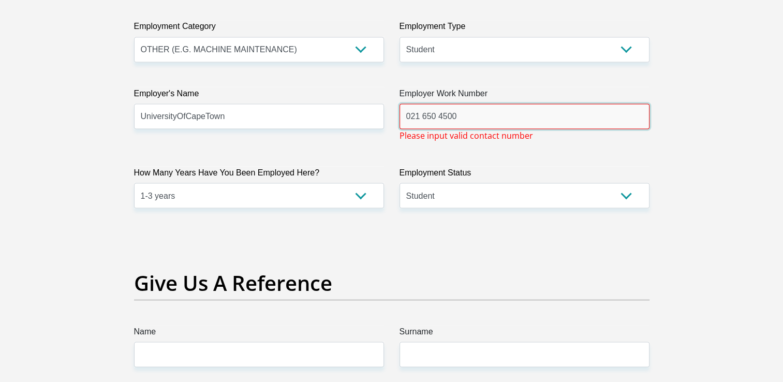
click at [530, 113] on input "021 650 4500" at bounding box center [525, 116] width 250 height 25
paste input "21 650 9111"
type input "2"
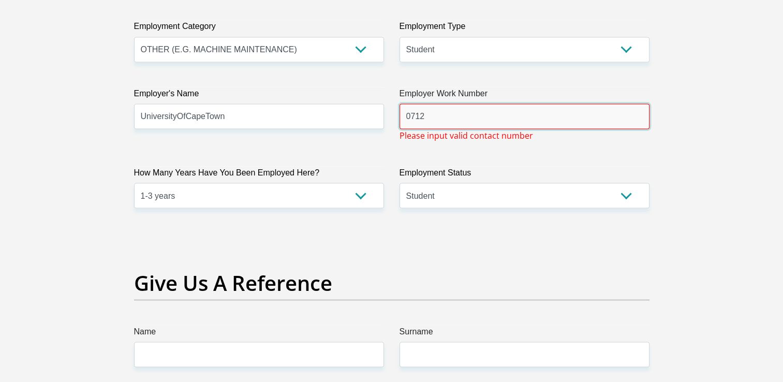
type input "0712809643"
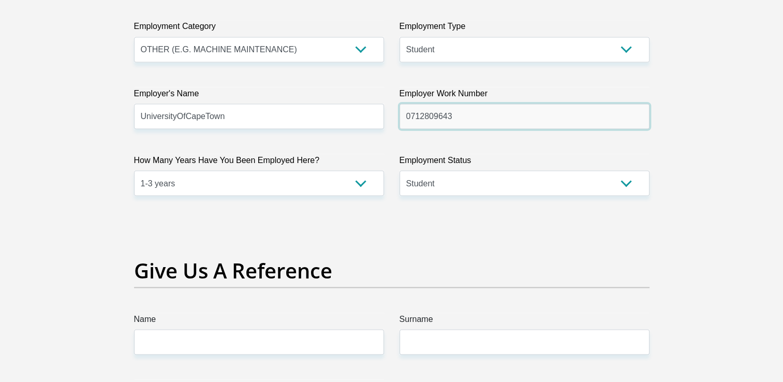
click at [463, 114] on input "0712809643" at bounding box center [525, 116] width 250 height 25
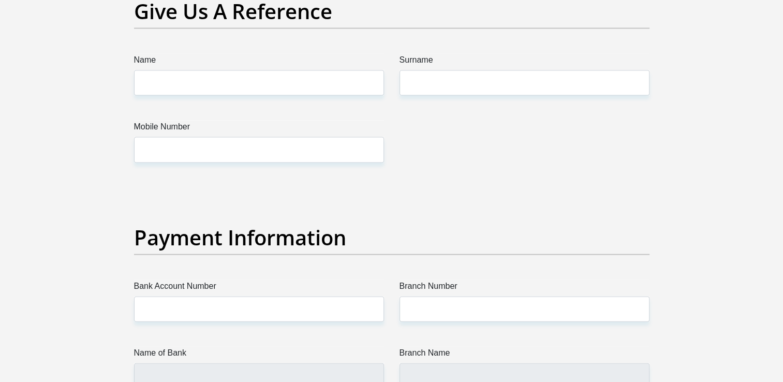
scroll to position [2184, 0]
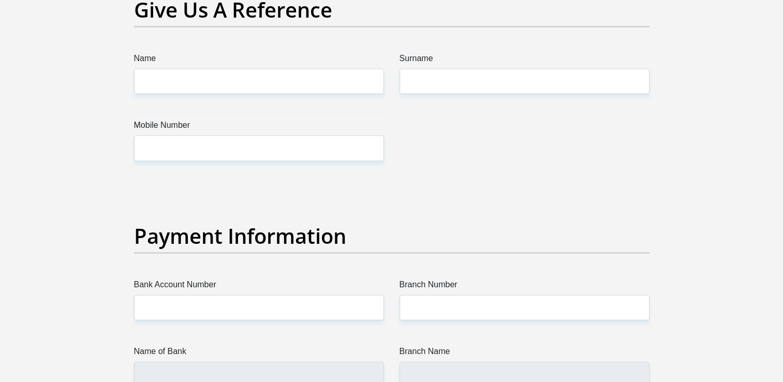
type input "0787566332"
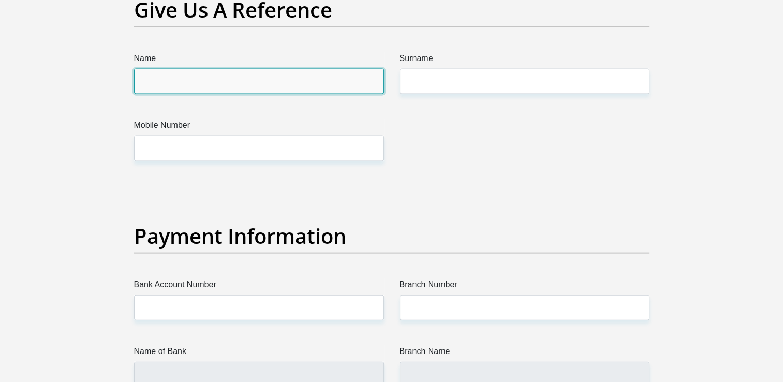
click at [330, 80] on input "Name" at bounding box center [259, 81] width 250 height 25
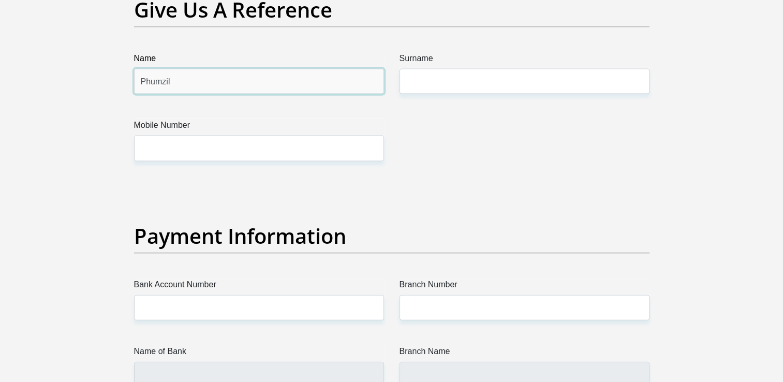
type input "Phumzile"
click at [240, 78] on input "Phumzile" at bounding box center [259, 81] width 250 height 25
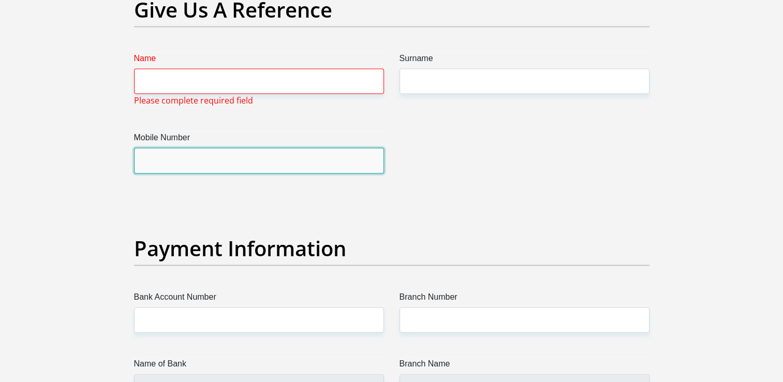
click at [218, 163] on input "Mobile Number" at bounding box center [259, 160] width 250 height 25
type input "0787566332"
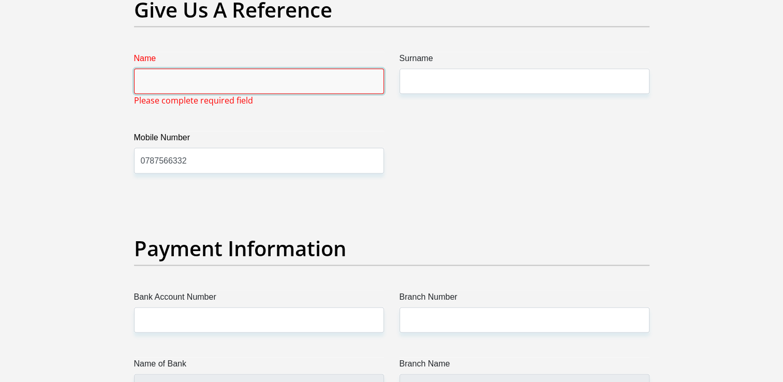
click at [195, 80] on input "Name" at bounding box center [259, 81] width 250 height 25
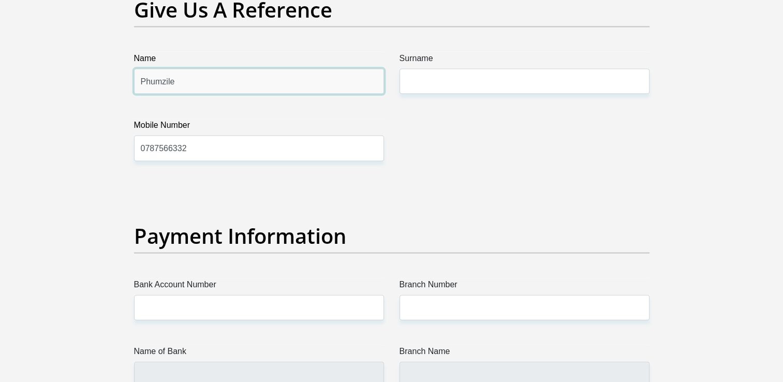
type input "Phumzile"
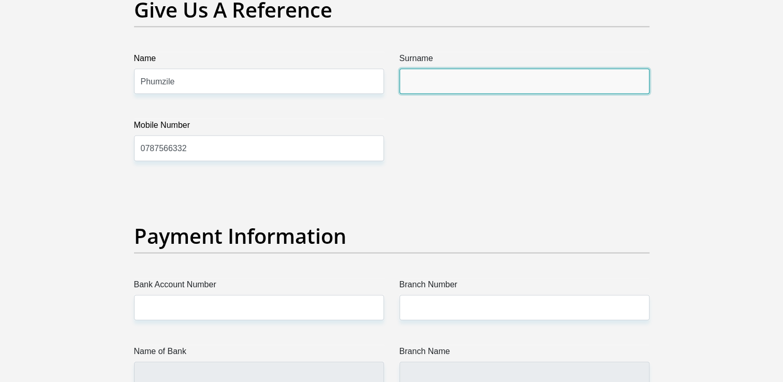
click at [412, 71] on input "Surname" at bounding box center [525, 81] width 250 height 25
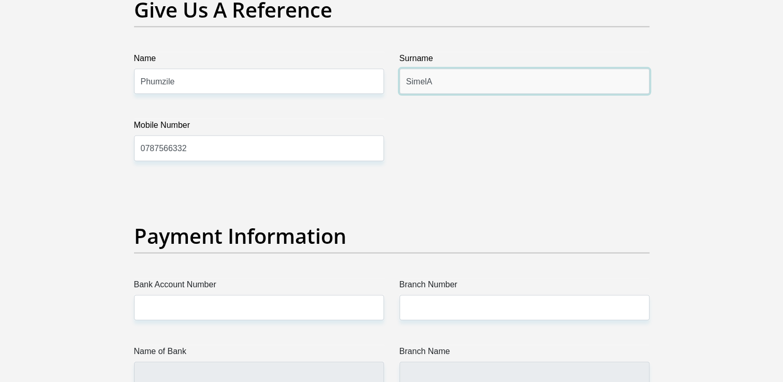
type input "Simelane"
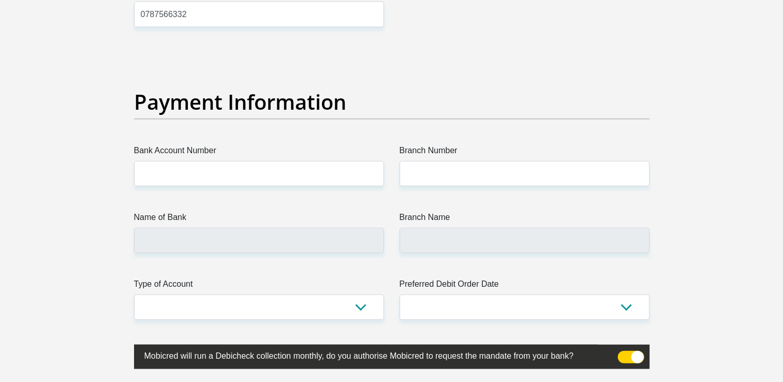
scroll to position [2356, 0]
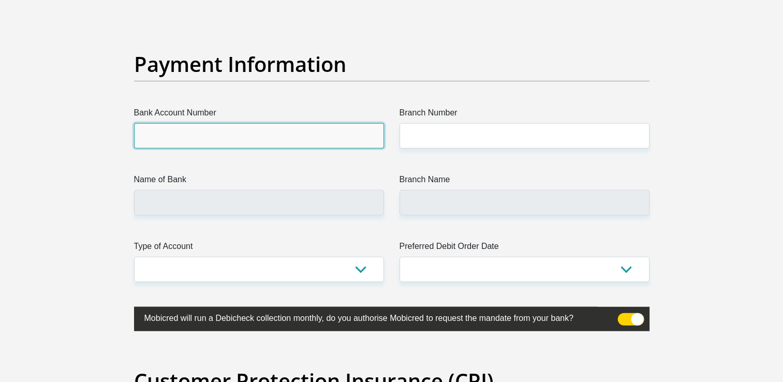
click at [325, 141] on input "Bank Account Number" at bounding box center [259, 135] width 250 height 25
type input "519612036038"
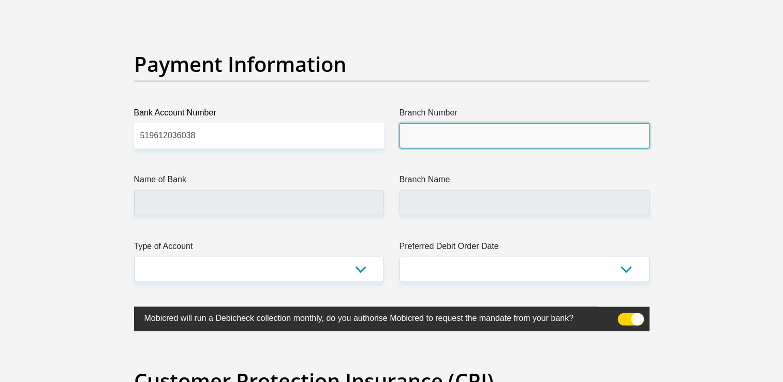
click at [430, 138] on input "Branch Number" at bounding box center [525, 135] width 250 height 25
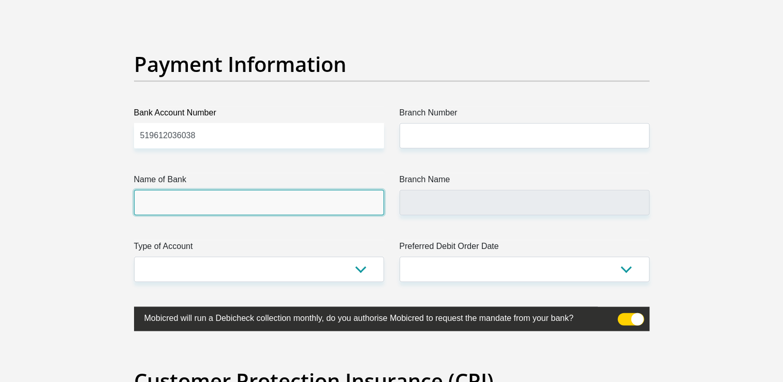
click at [328, 198] on input "Name of Bank" at bounding box center [259, 202] width 250 height 25
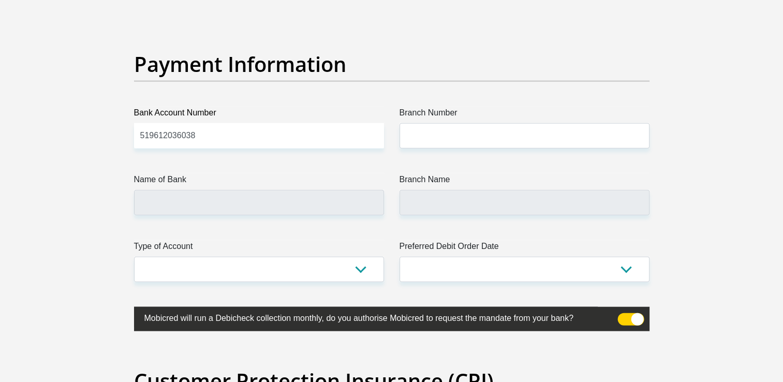
click at [636, 322] on span at bounding box center [631, 319] width 26 height 12
click at [624, 316] on input "checkbox" at bounding box center [624, 316] width 0 height 0
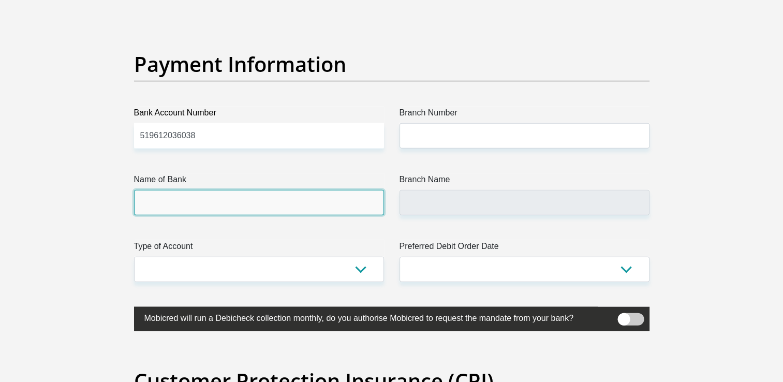
click at [288, 207] on input "Name of Bank" at bounding box center [259, 202] width 250 height 25
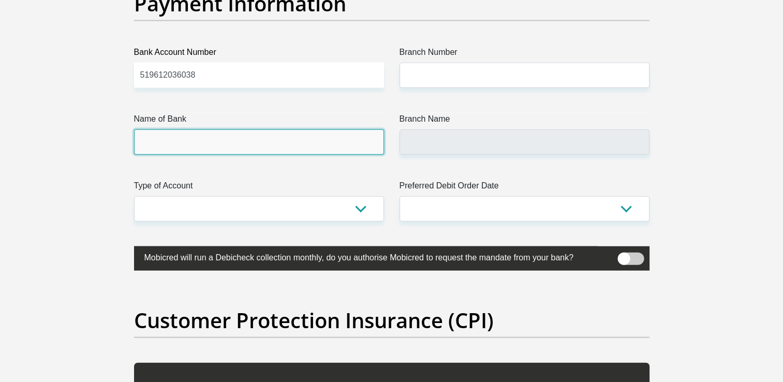
scroll to position [2419, 0]
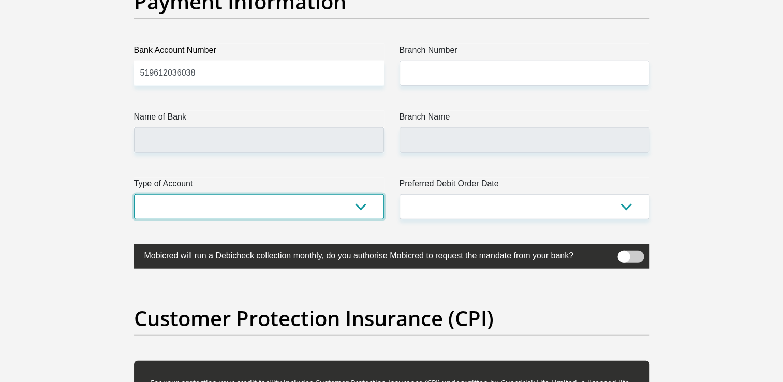
click at [356, 208] on select "Cheque Savings" at bounding box center [259, 206] width 250 height 25
select select "SAV"
click at [134, 194] on select "Cheque Savings" at bounding box center [259, 206] width 250 height 25
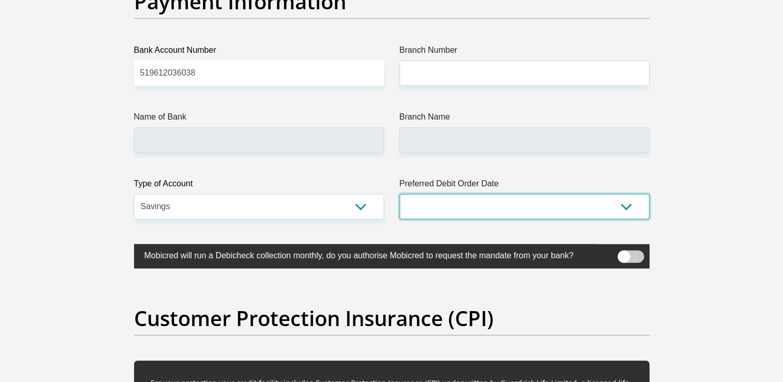
click at [574, 210] on select "1st 2nd 3rd 4th 5th 7th 18th 19th 20th 21st 22nd 23rd 24th 25th 26th 27th 28th …" at bounding box center [525, 206] width 250 height 25
select select "18"
click at [400, 194] on select "1st 2nd 3rd 4th 5th 7th 18th 19th 20th 21st 22nd 23rd 24th 25th 26th 27th 28th …" at bounding box center [525, 206] width 250 height 25
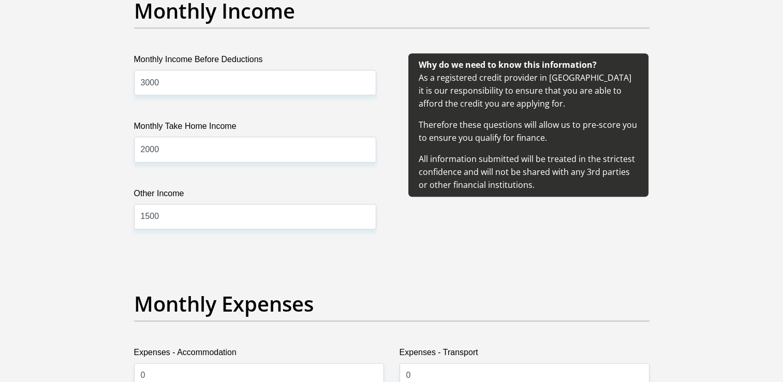
scroll to position [1214, 0]
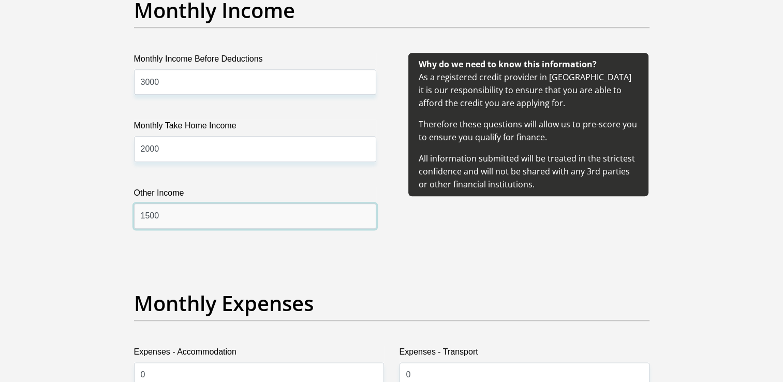
click at [230, 216] on input "1500" at bounding box center [255, 215] width 242 height 25
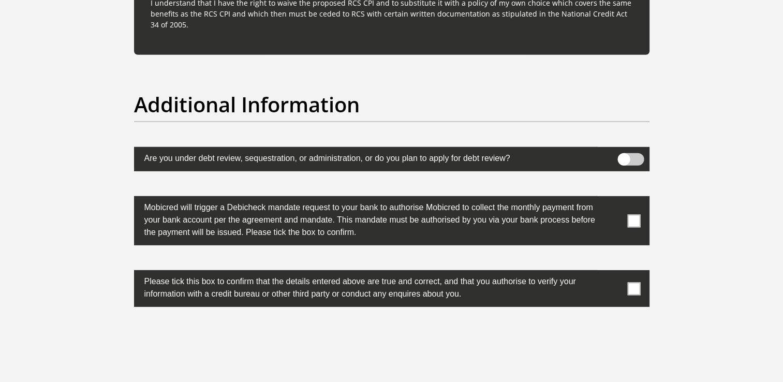
scroll to position [3330, 0]
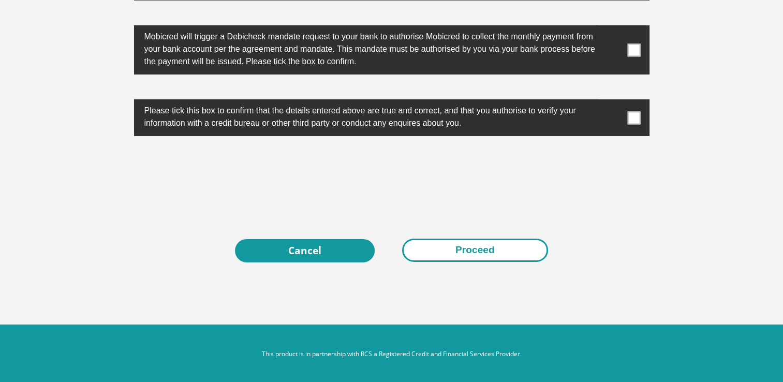
type input "900"
click at [508, 251] on button "Proceed" at bounding box center [475, 250] width 146 height 23
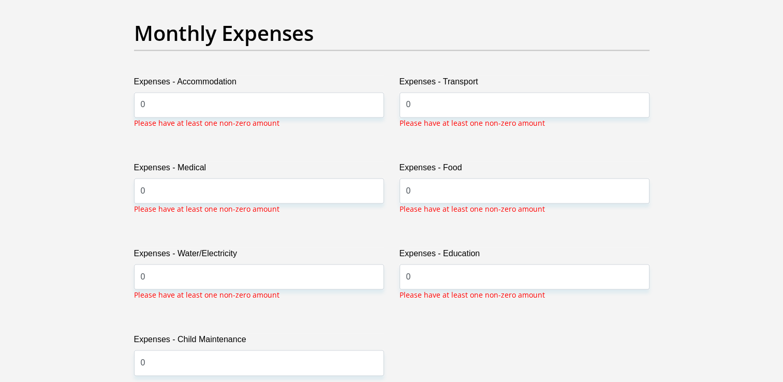
scroll to position [1495, 0]
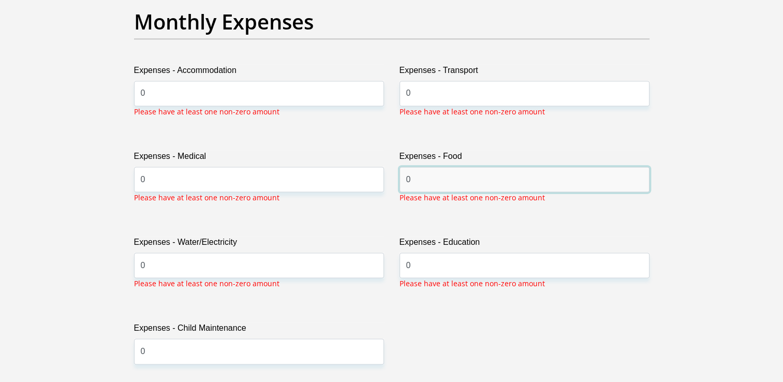
click at [426, 182] on input "0" at bounding box center [525, 179] width 250 height 25
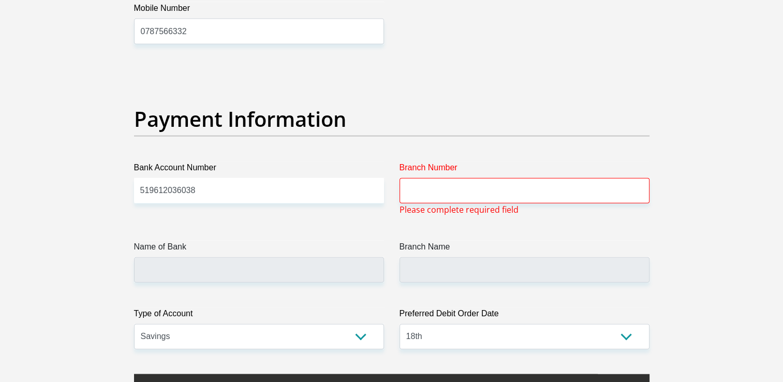
scroll to position [2285, 0]
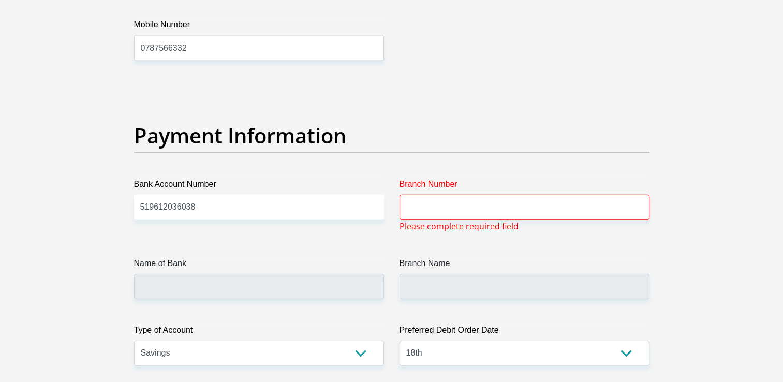
type input "200"
click at [428, 196] on input "Branch Number" at bounding box center [525, 207] width 250 height 25
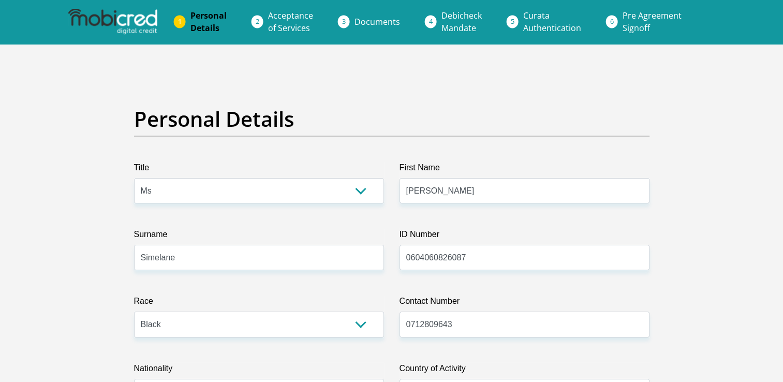
scroll to position [2, 0]
